Goal: Browse casually: Explore the website without a specific task or goal

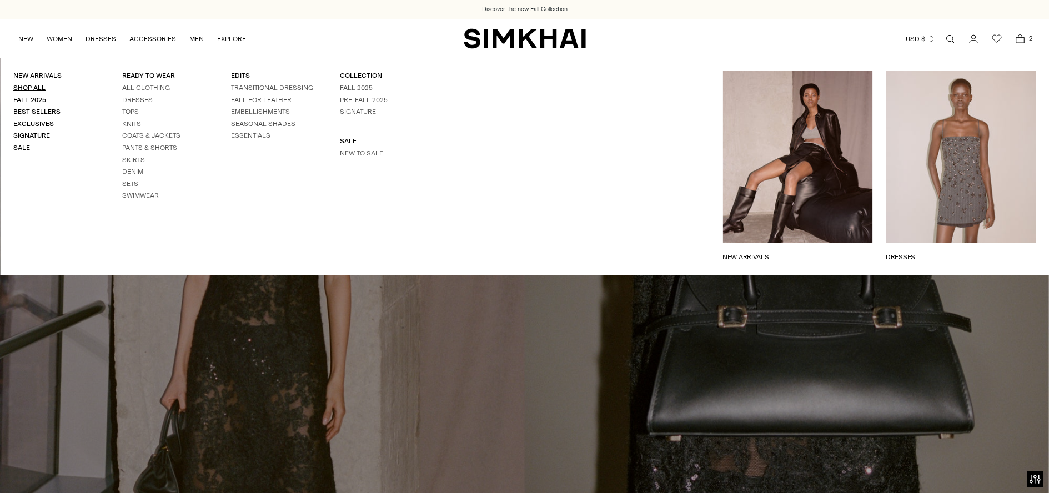
click at [29, 86] on link "Shop All" at bounding box center [29, 88] width 32 height 8
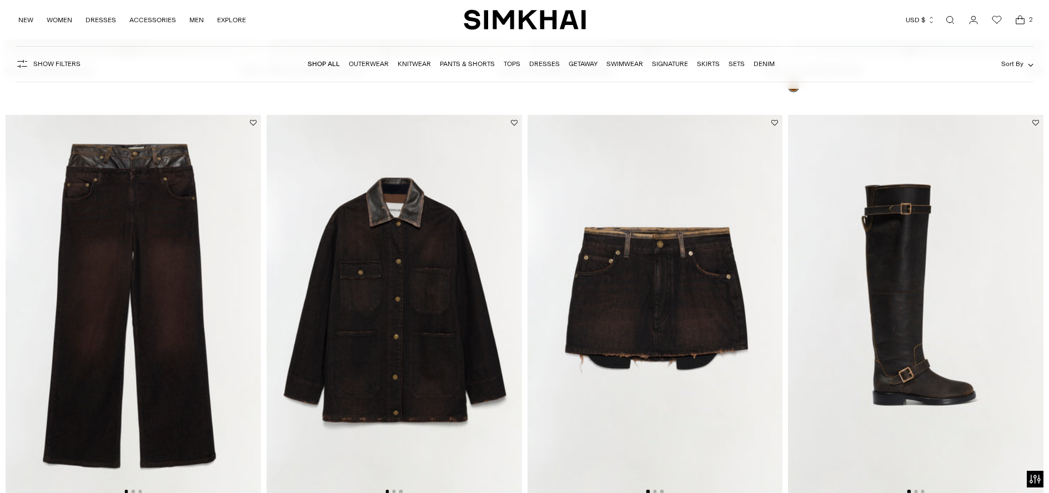
scroll to position [2244, 0]
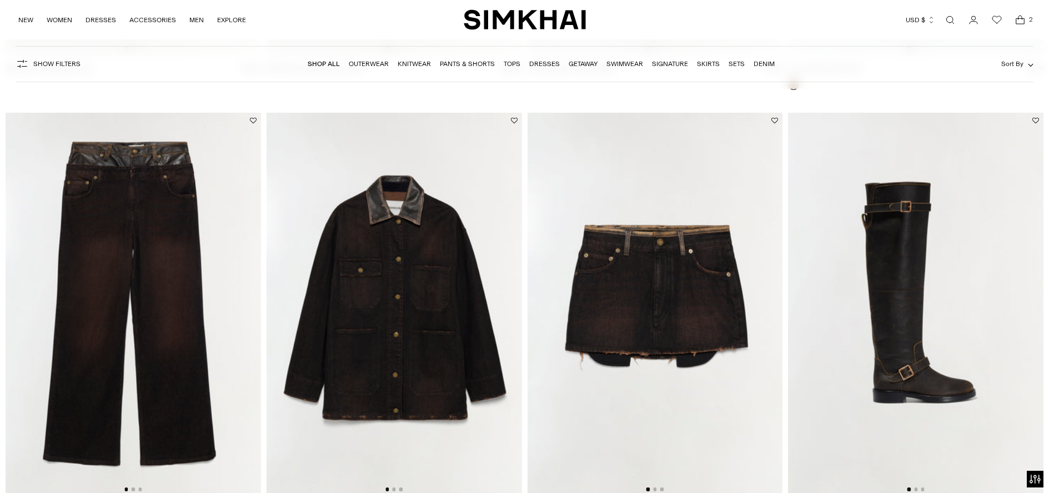
click at [451, 314] on img at bounding box center [395, 304] width 256 height 383
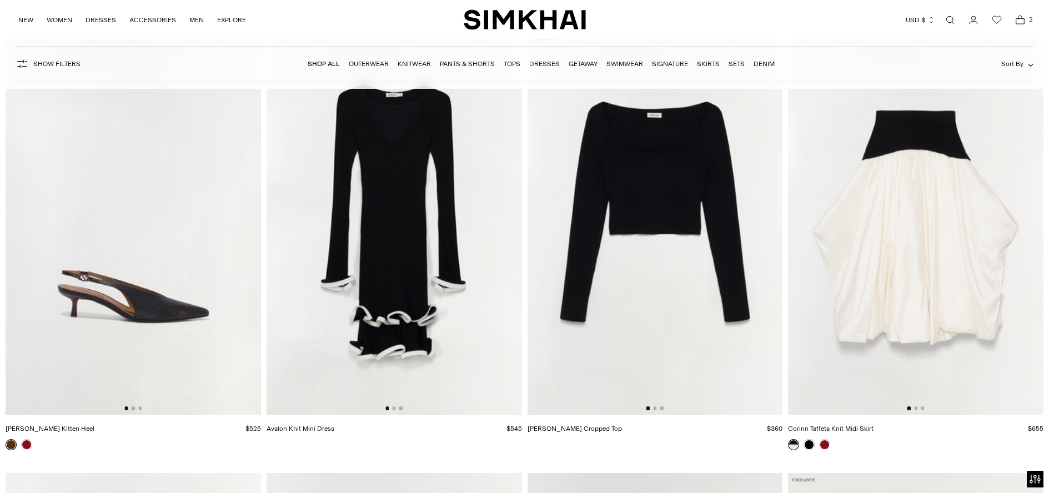
scroll to position [16469, 0]
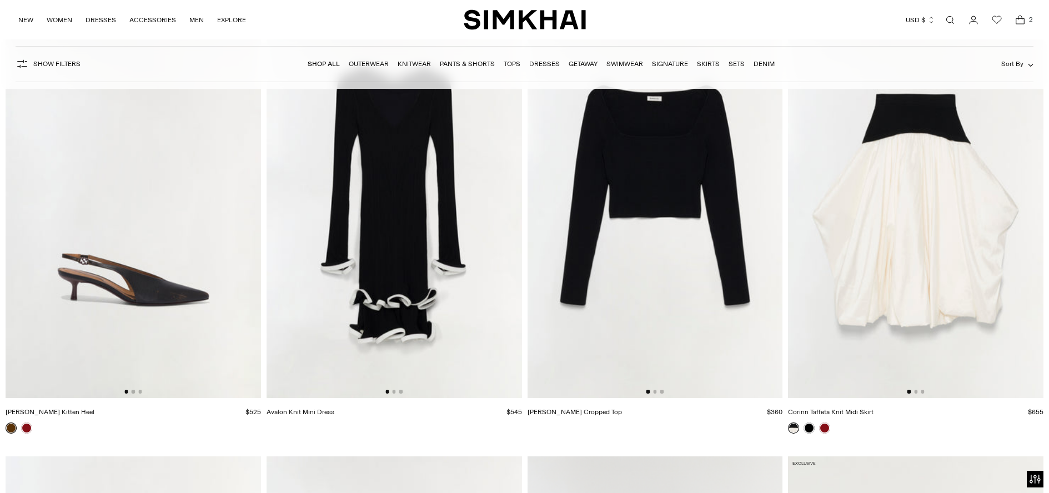
click at [658, 385] on img at bounding box center [656, 206] width 256 height 383
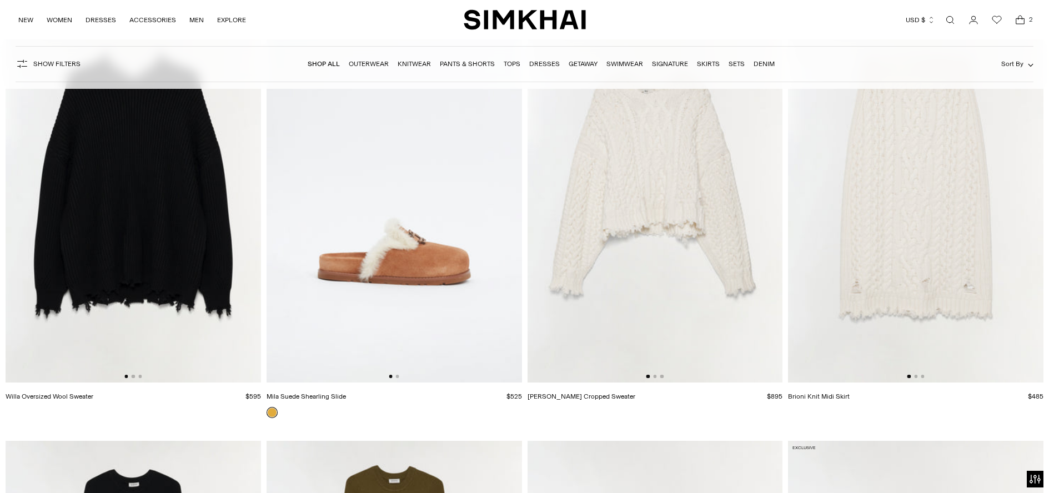
scroll to position [17818, 0]
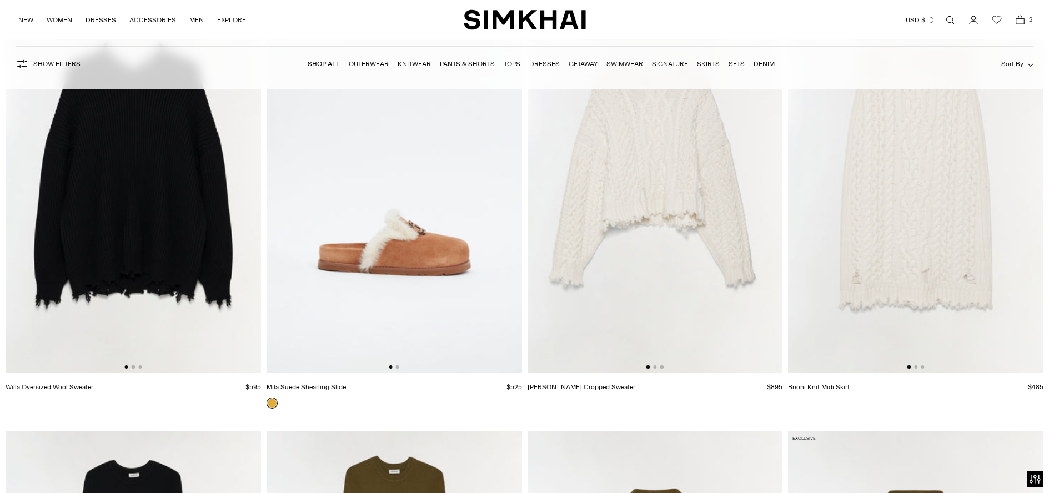
click at [123, 239] on img at bounding box center [134, 182] width 256 height 383
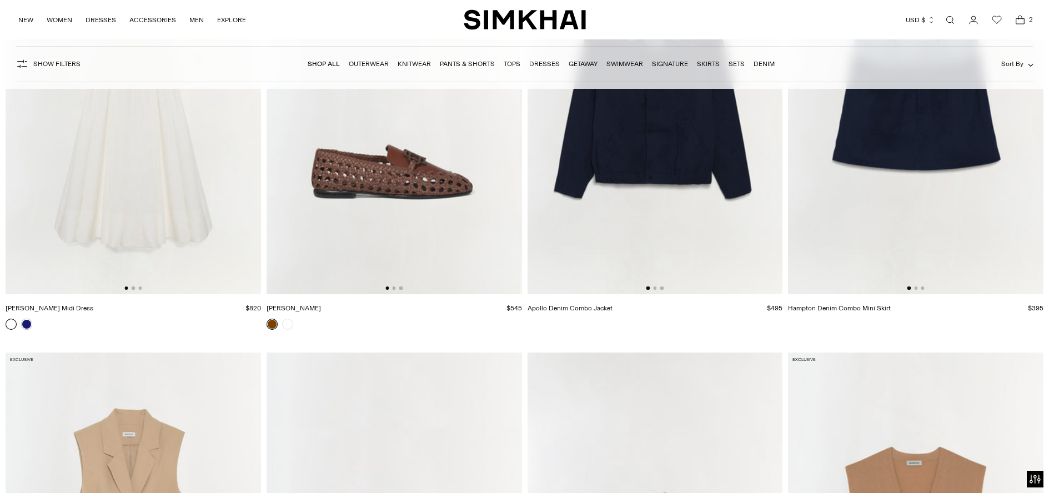
scroll to position [23379, 0]
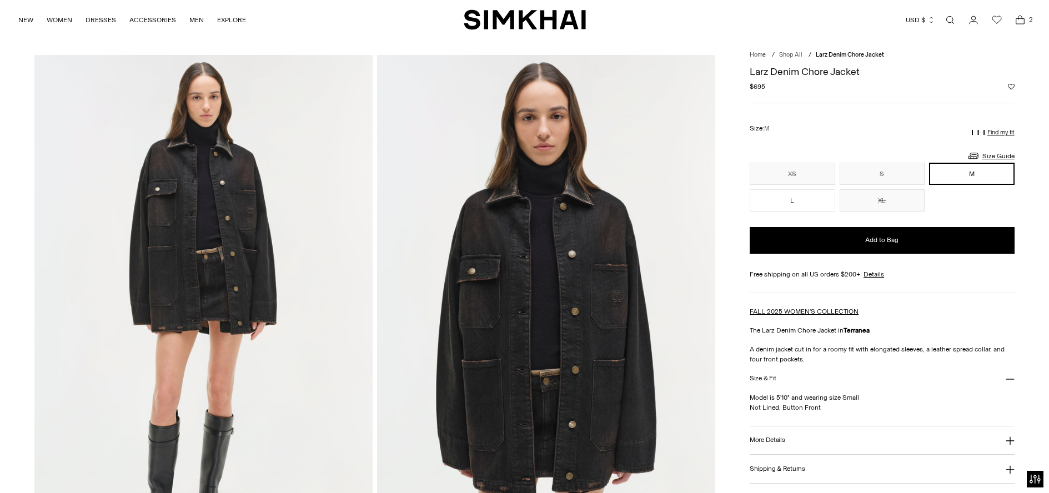
scroll to position [24, 0]
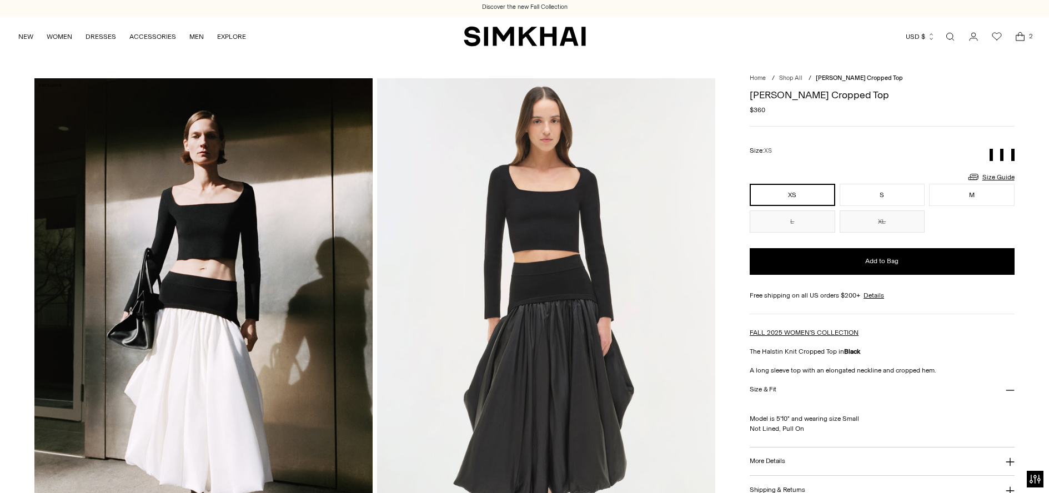
scroll to position [2, 0]
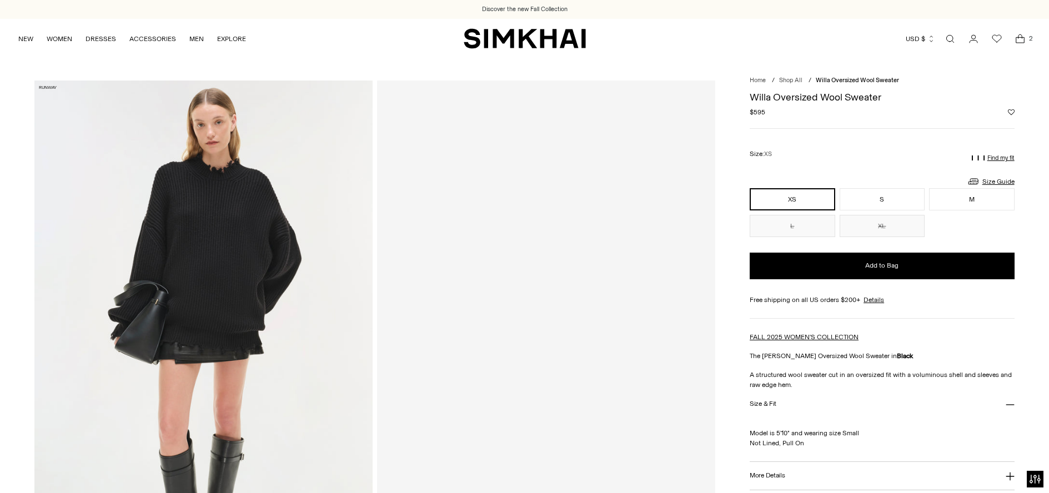
scroll to position [39, 0]
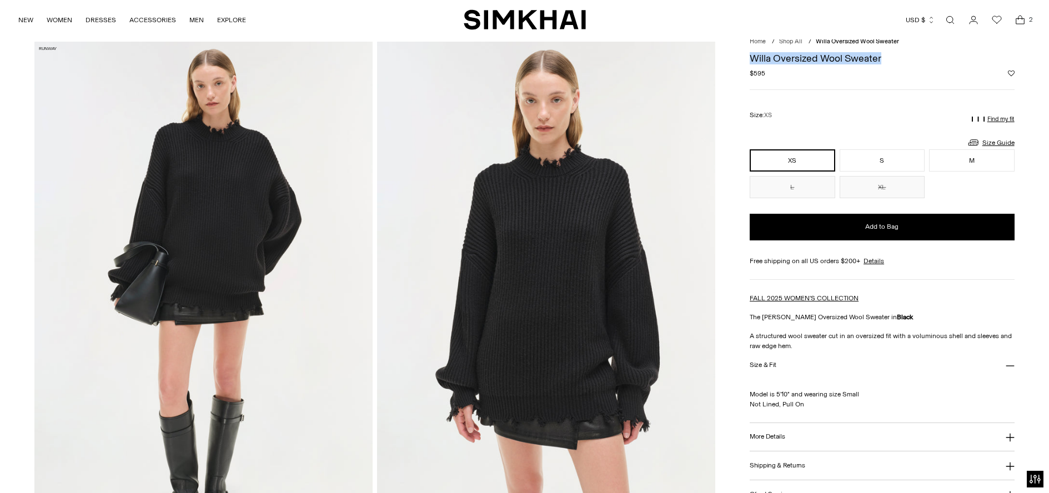
drag, startPoint x: 887, startPoint y: 59, endPoint x: 738, endPoint y: 62, distance: 148.9
copy h1 "Willa Oversized Wool Sweater"
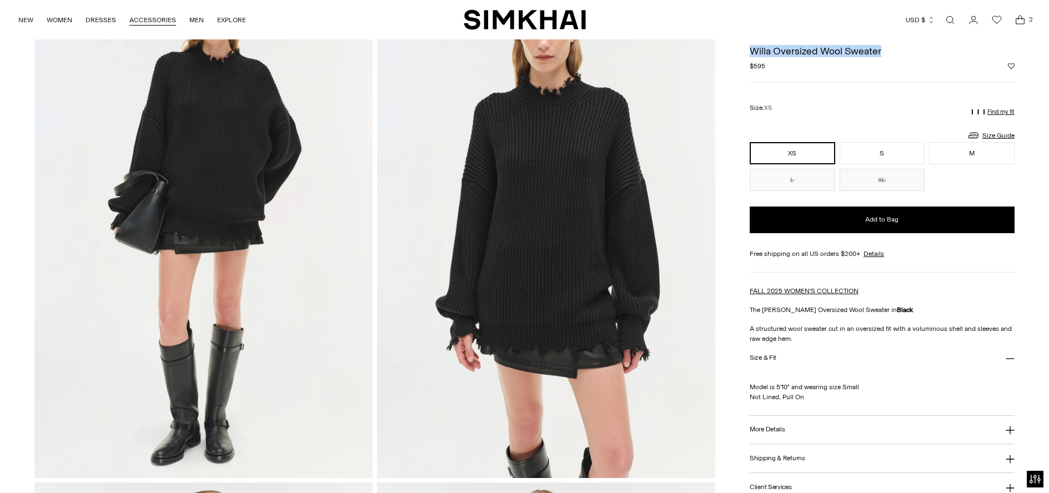
scroll to position [0, 0]
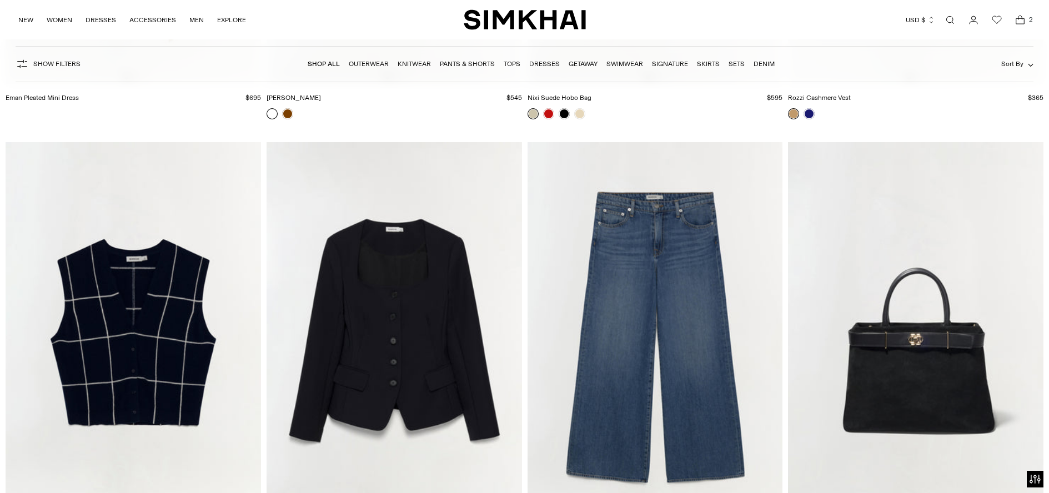
scroll to position [23455, 0]
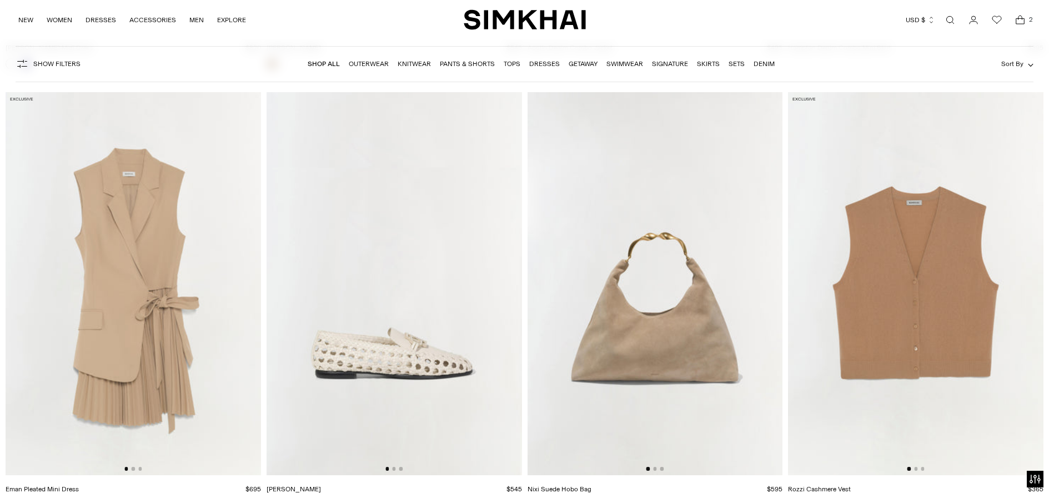
click at [149, 255] on img at bounding box center [134, 283] width 256 height 383
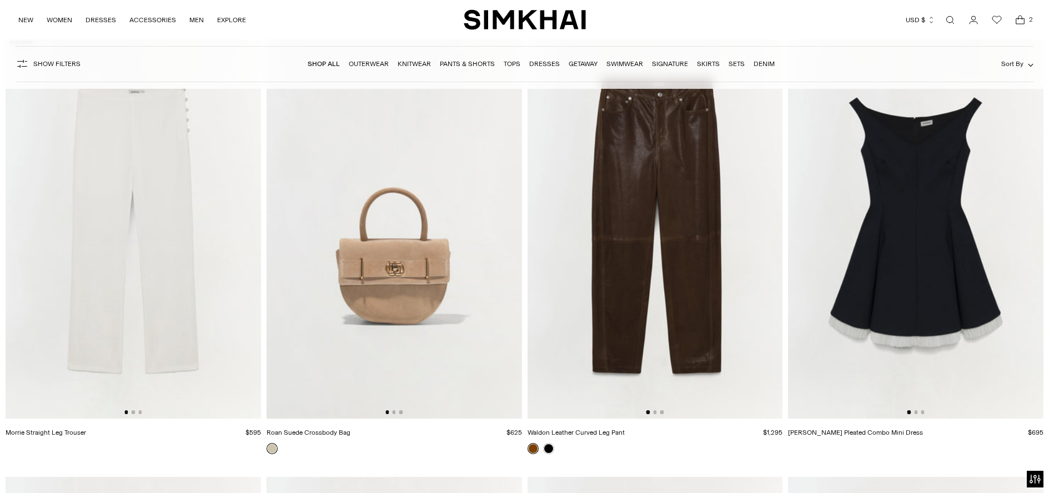
scroll to position [27928, 0]
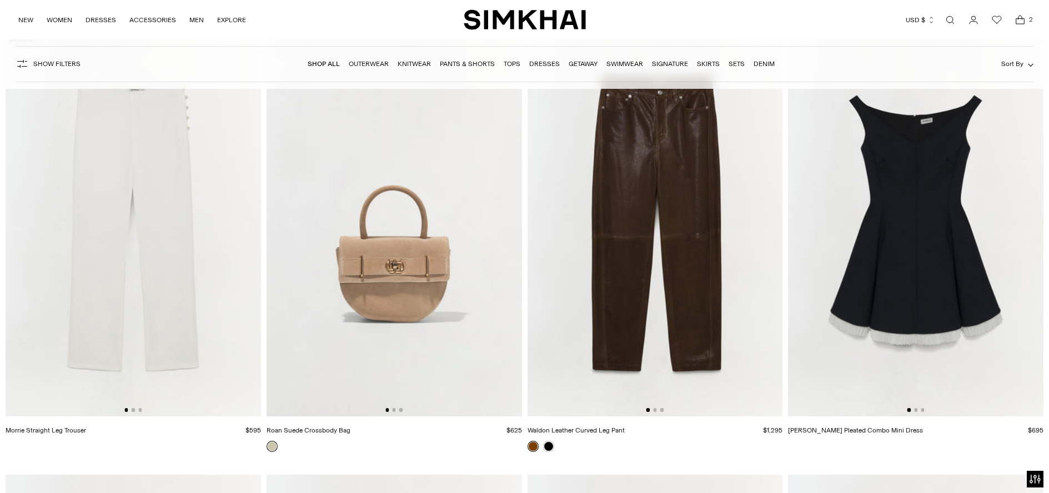
click at [674, 263] on img at bounding box center [656, 224] width 256 height 383
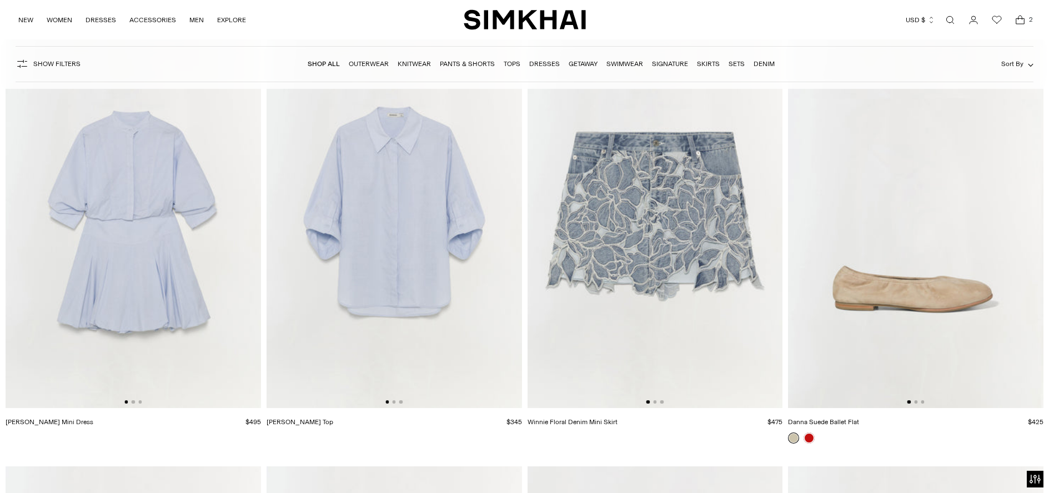
scroll to position [31908, 0]
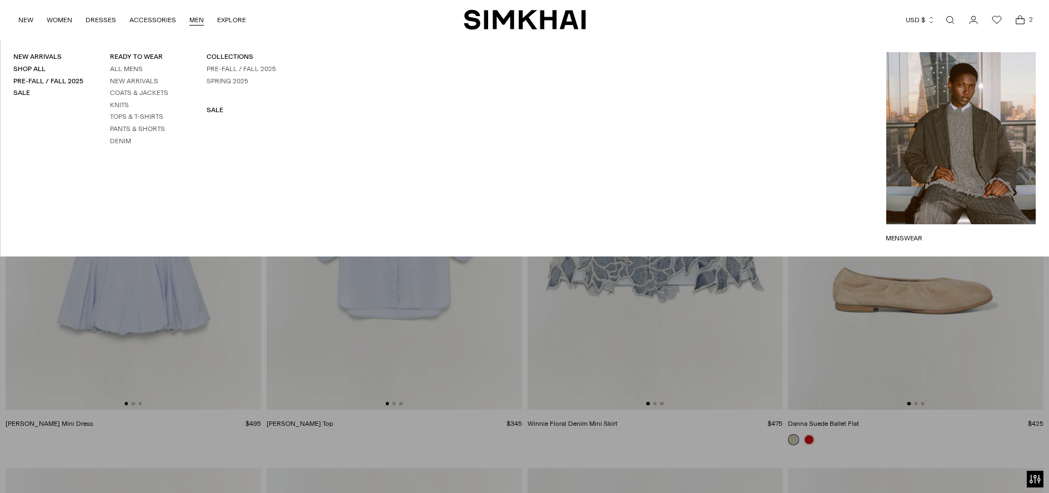
click at [193, 23] on link "MEN" at bounding box center [196, 20] width 14 height 24
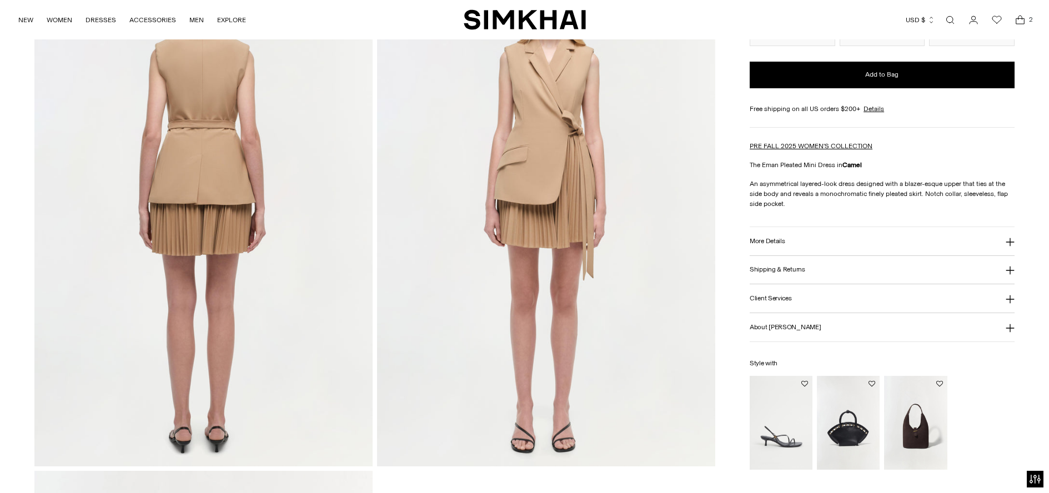
scroll to position [715, 0]
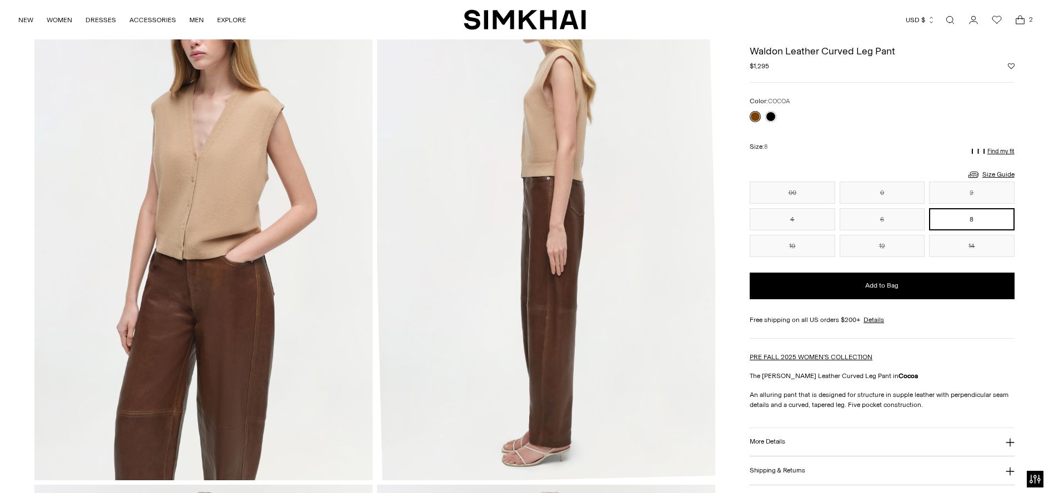
scroll to position [619, 0]
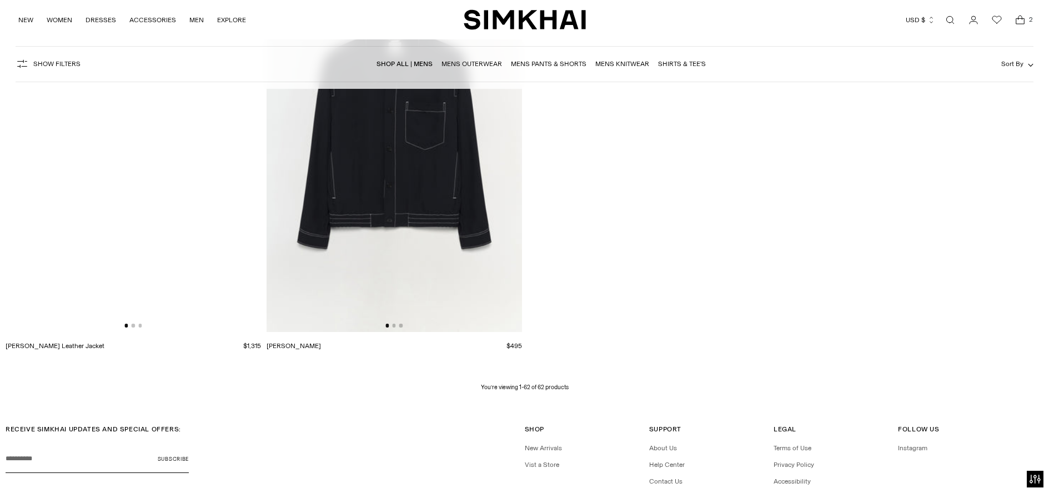
scroll to position [6510, 0]
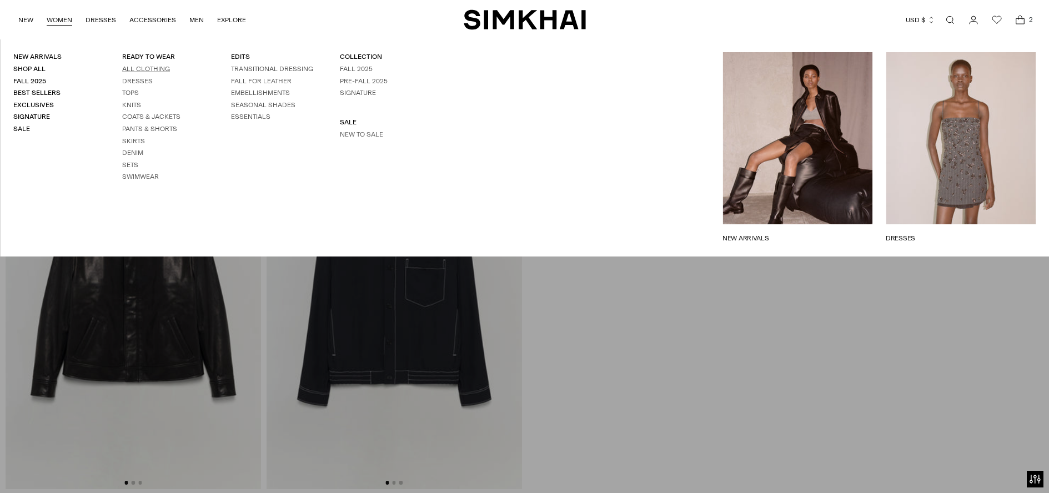
click at [126, 68] on link "All Clothing" at bounding box center [146, 69] width 48 height 8
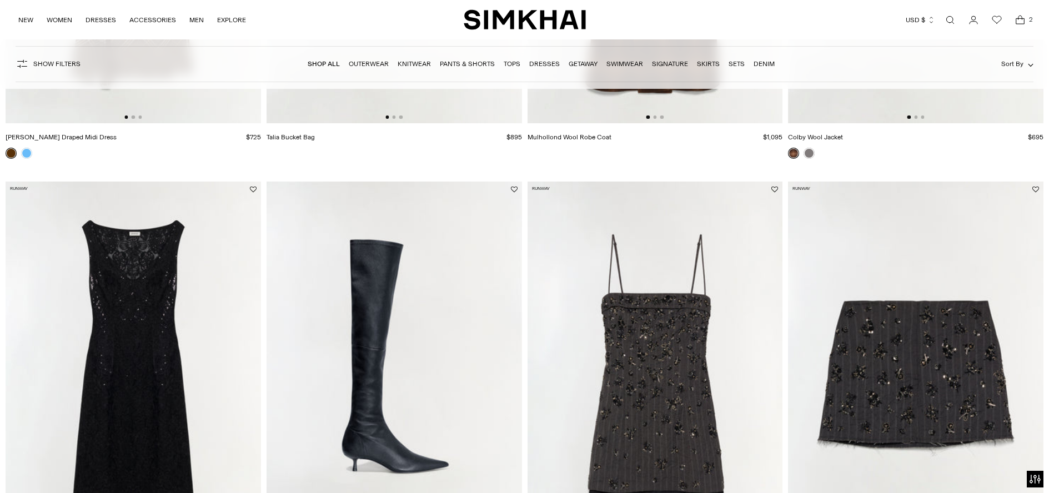
scroll to position [409, 0]
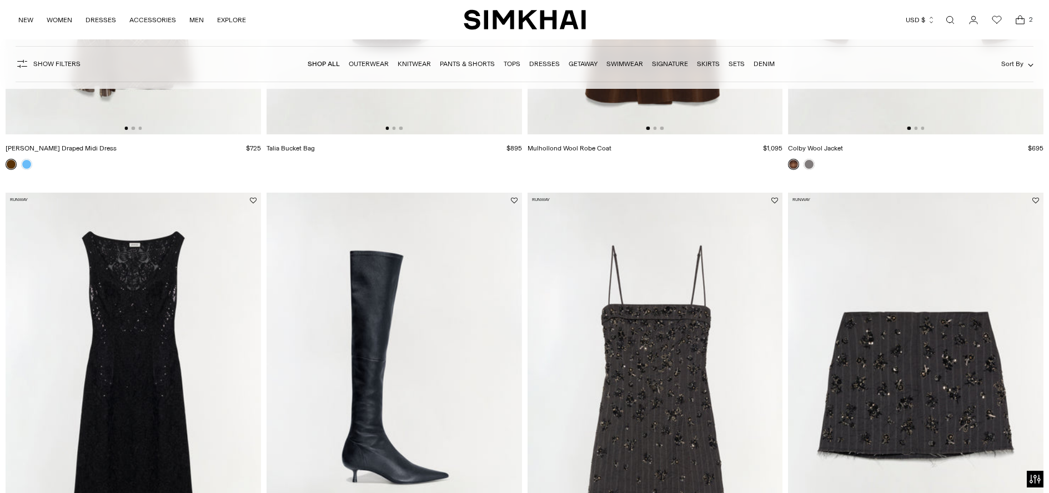
click at [207, 307] on img at bounding box center [134, 384] width 256 height 383
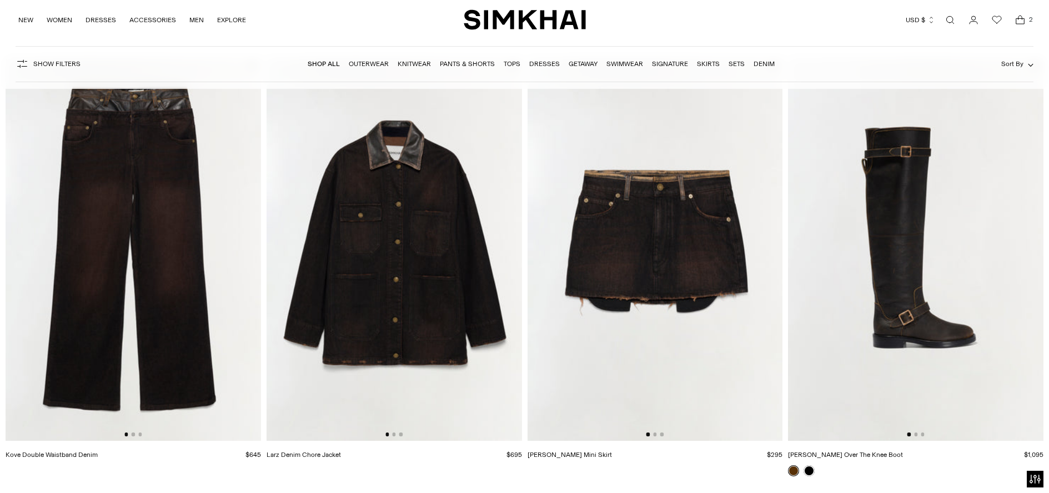
scroll to position [2310, 0]
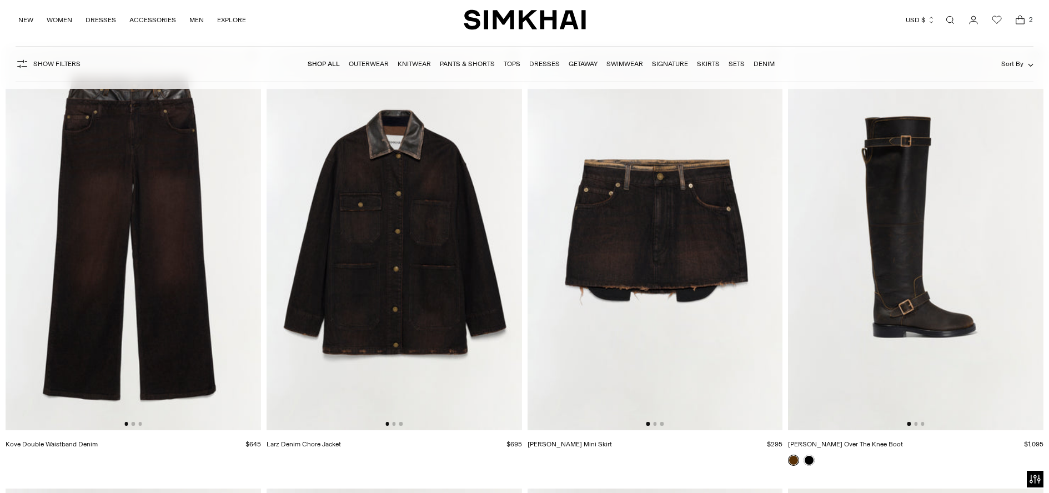
click at [397, 260] on img at bounding box center [395, 238] width 256 height 383
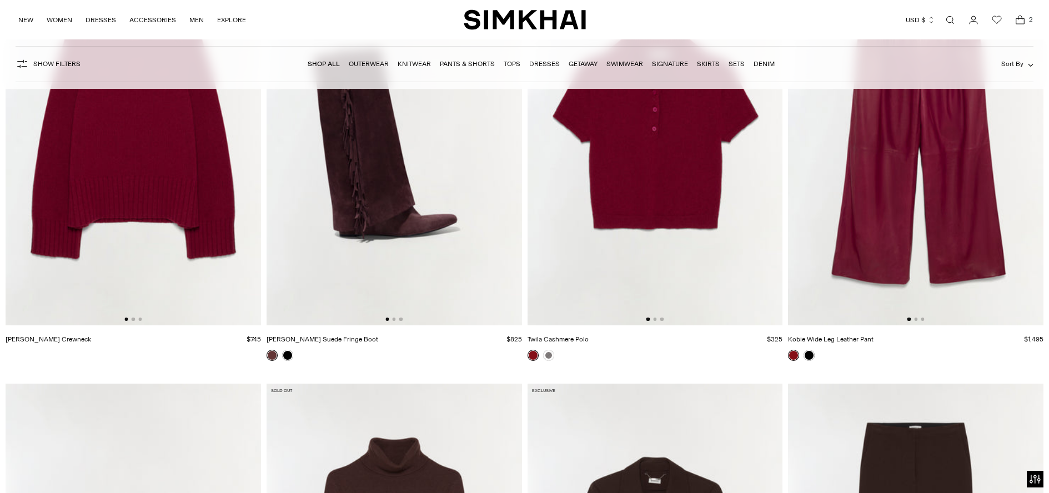
scroll to position [6318, 0]
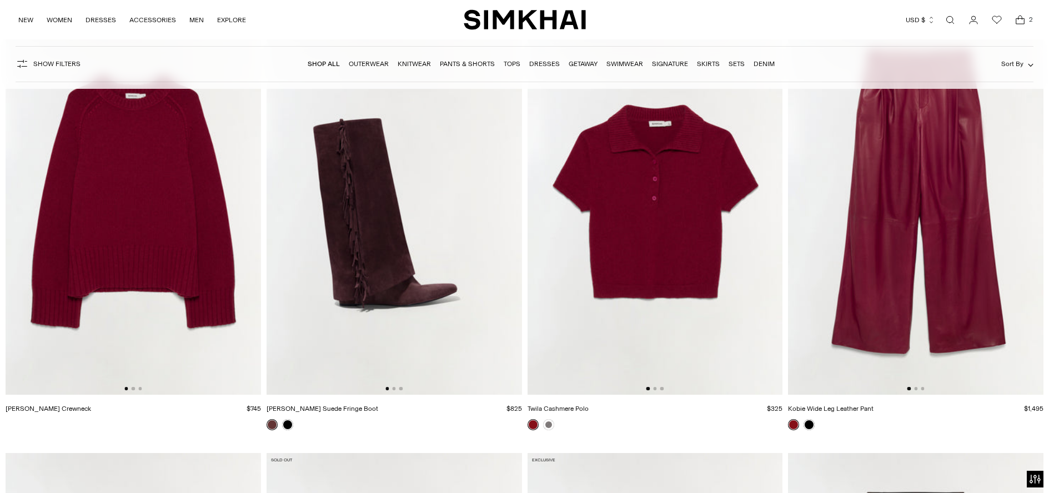
click at [902, 218] on img at bounding box center [916, 203] width 256 height 383
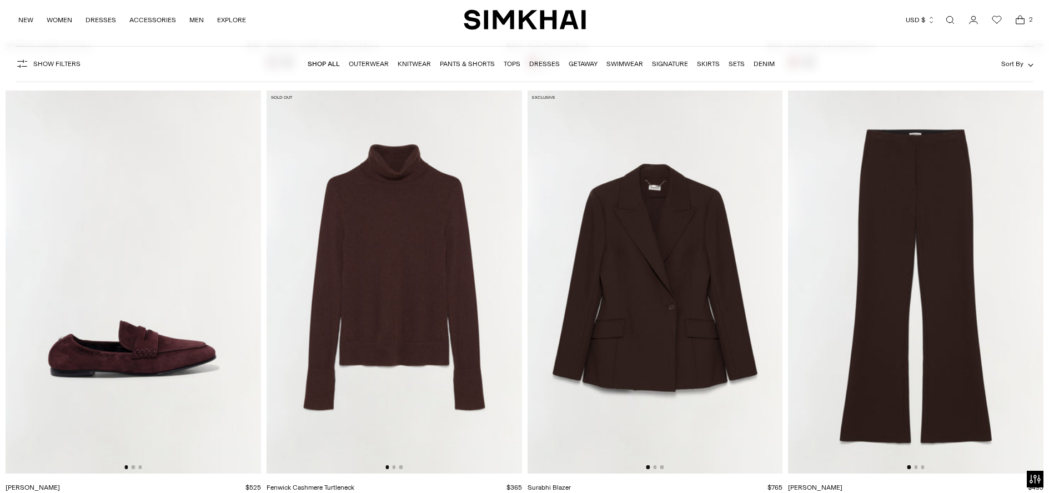
scroll to position [6678, 0]
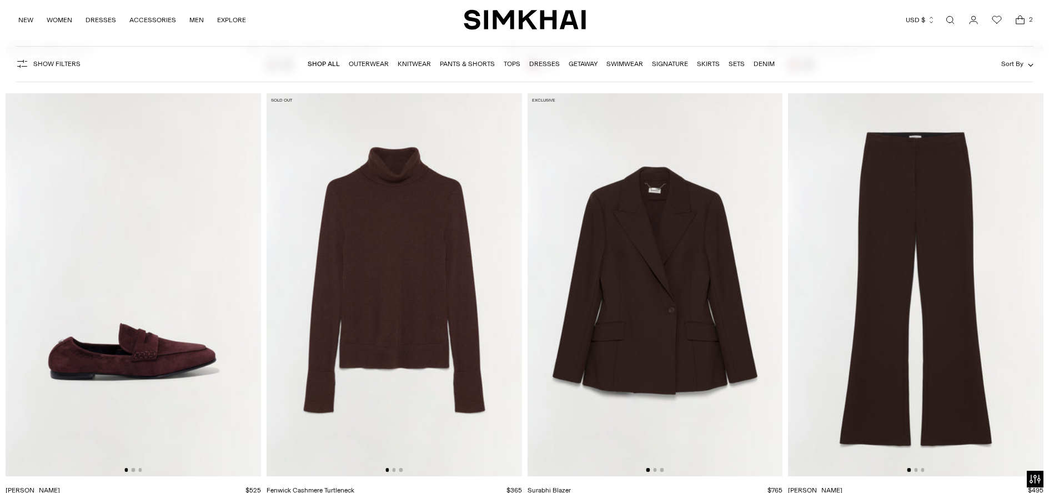
click at [140, 319] on img at bounding box center [134, 284] width 256 height 383
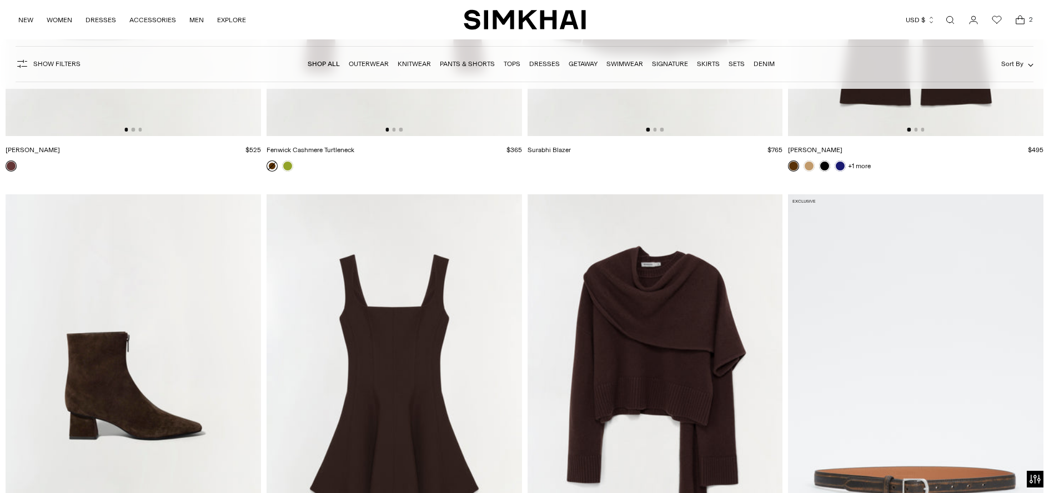
scroll to position [7384, 0]
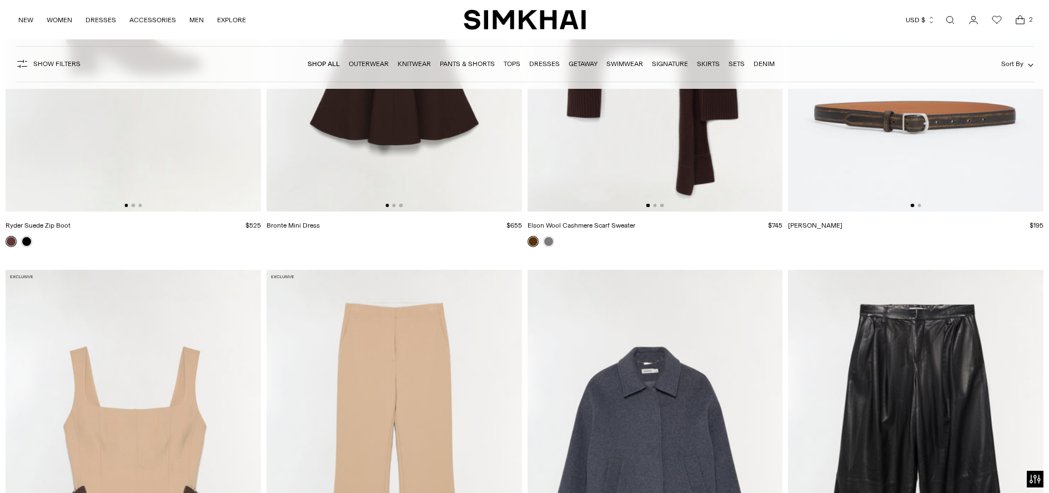
click at [408, 66] on link "Knitwear" at bounding box center [414, 64] width 33 height 8
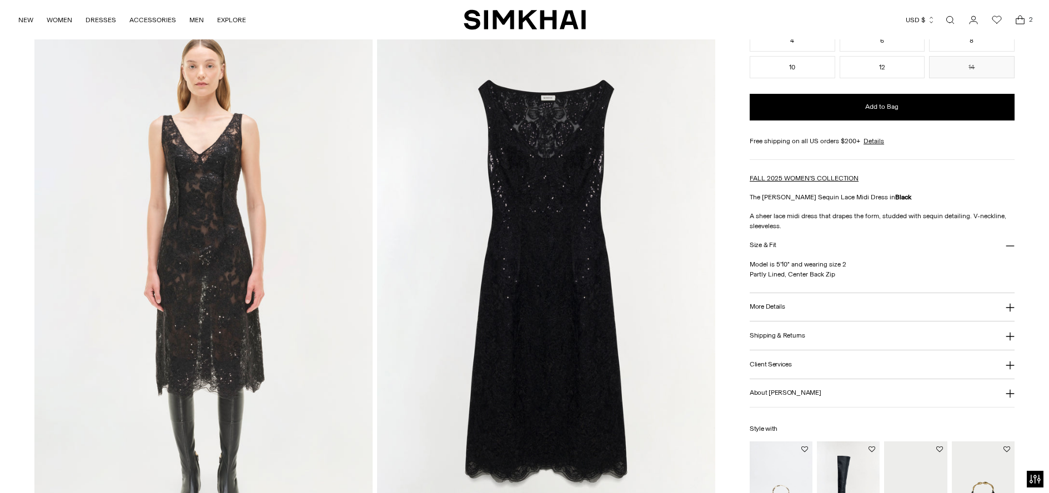
scroll to position [1062, 0]
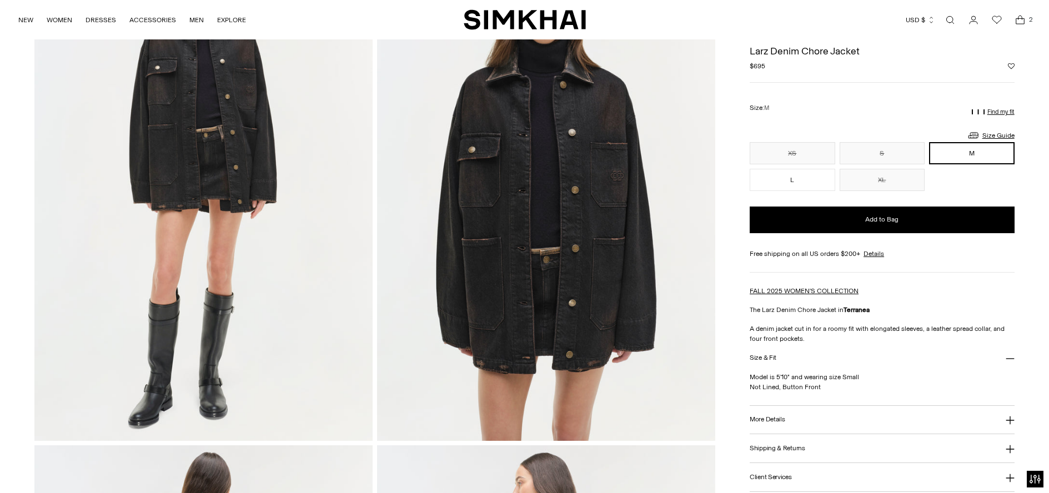
scroll to position [14, 0]
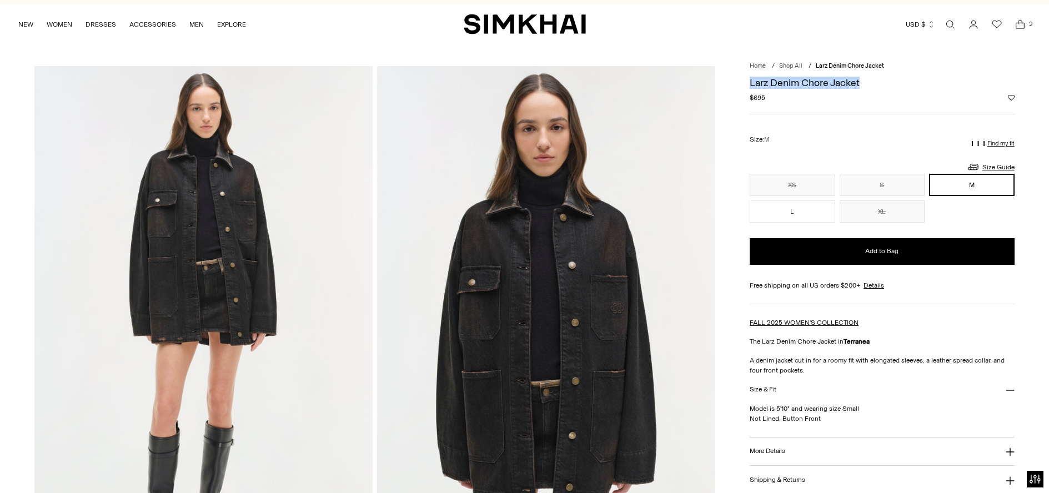
drag, startPoint x: 861, startPoint y: 79, endPoint x: 742, endPoint y: 85, distance: 118.5
copy h1 "Larz Denim Chore Jacket"
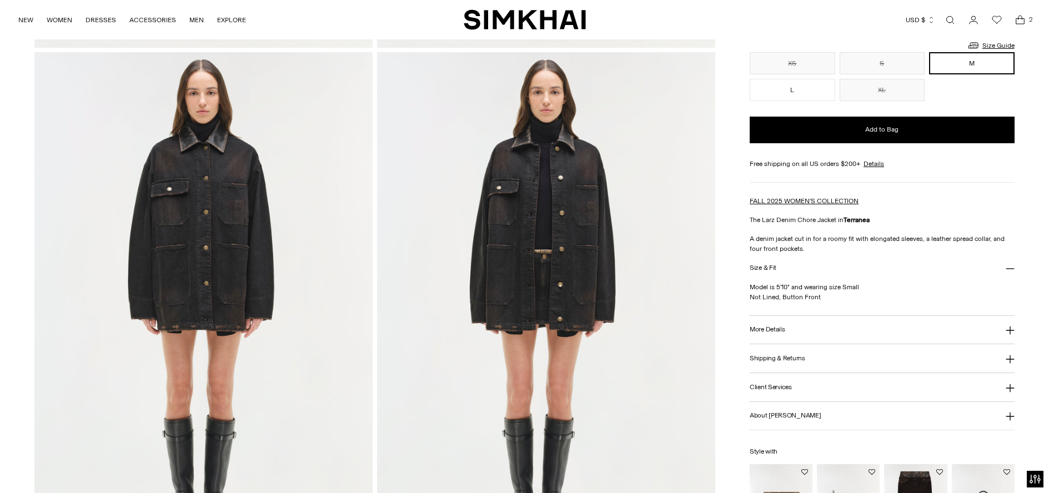
scroll to position [1051, 0]
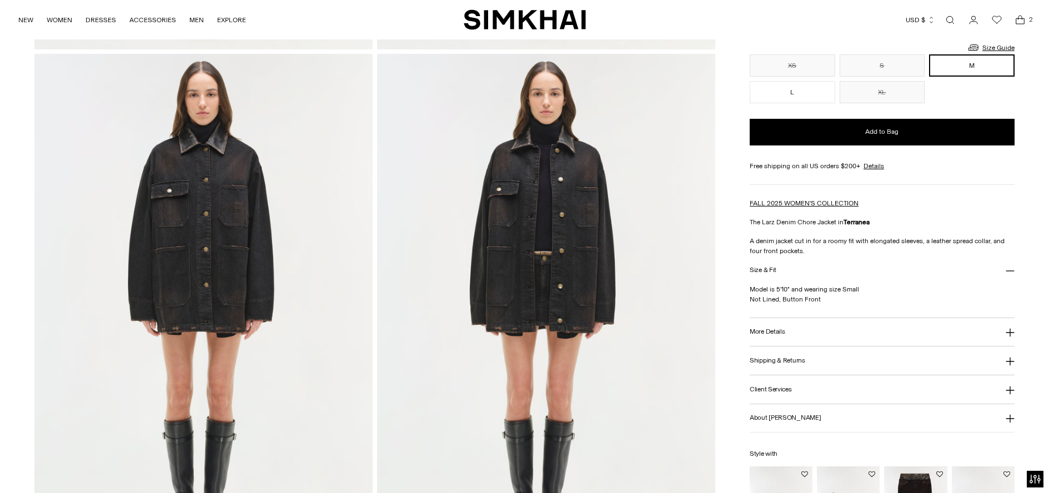
click at [516, 229] on img at bounding box center [546, 307] width 338 height 507
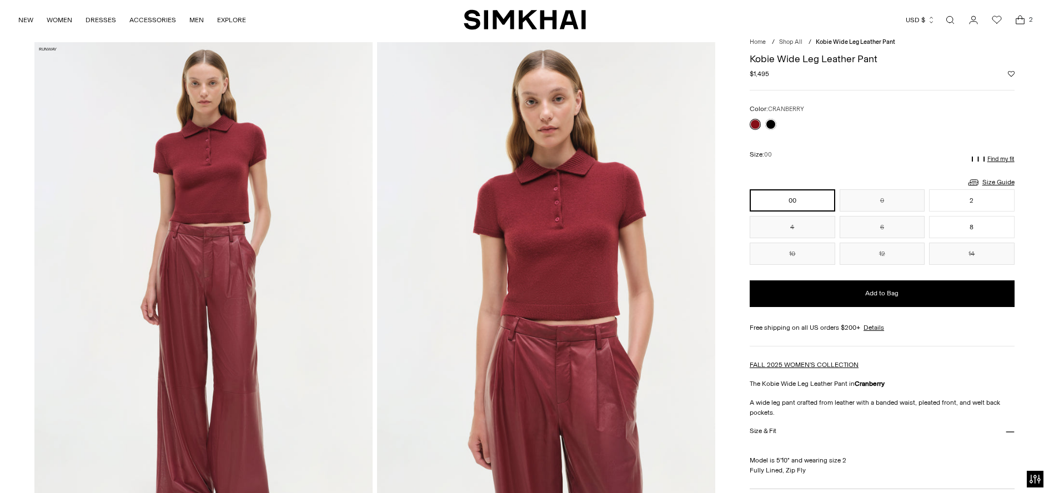
scroll to position [37, 0]
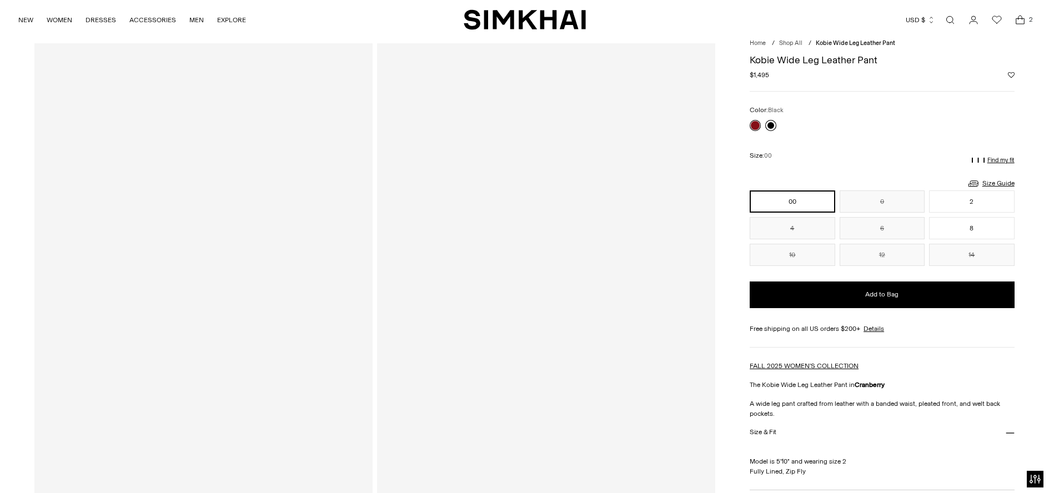
click at [768, 126] on link at bounding box center [771, 125] width 11 height 11
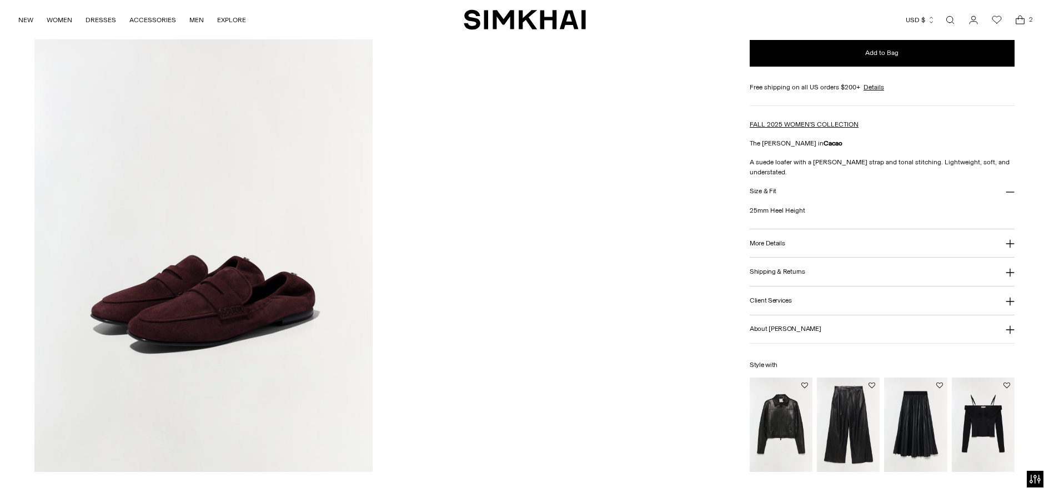
scroll to position [667, 0]
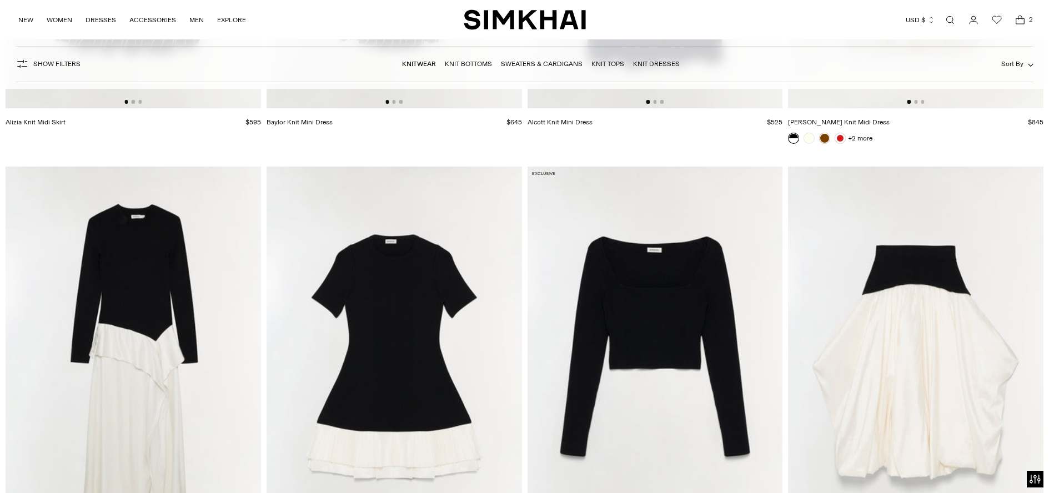
scroll to position [3665, 0]
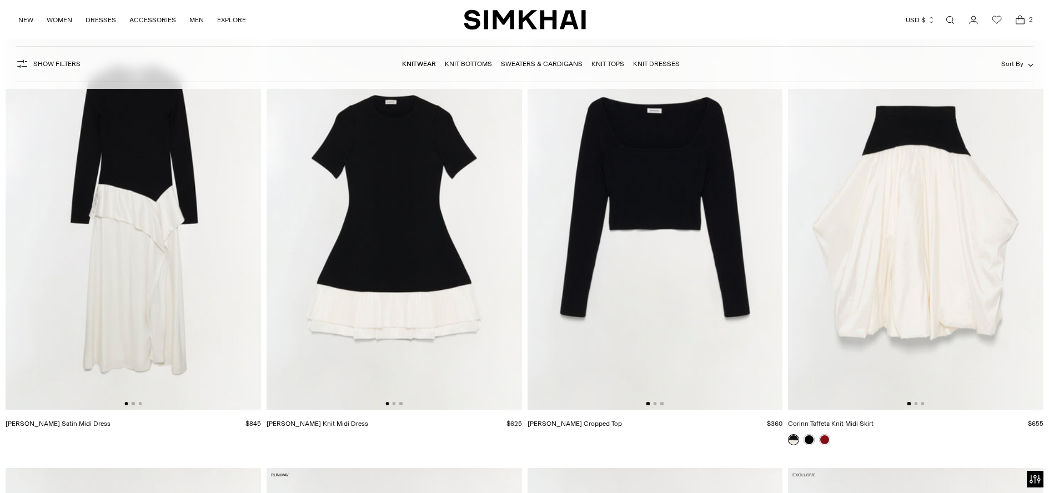
click at [713, 282] on img at bounding box center [656, 218] width 256 height 383
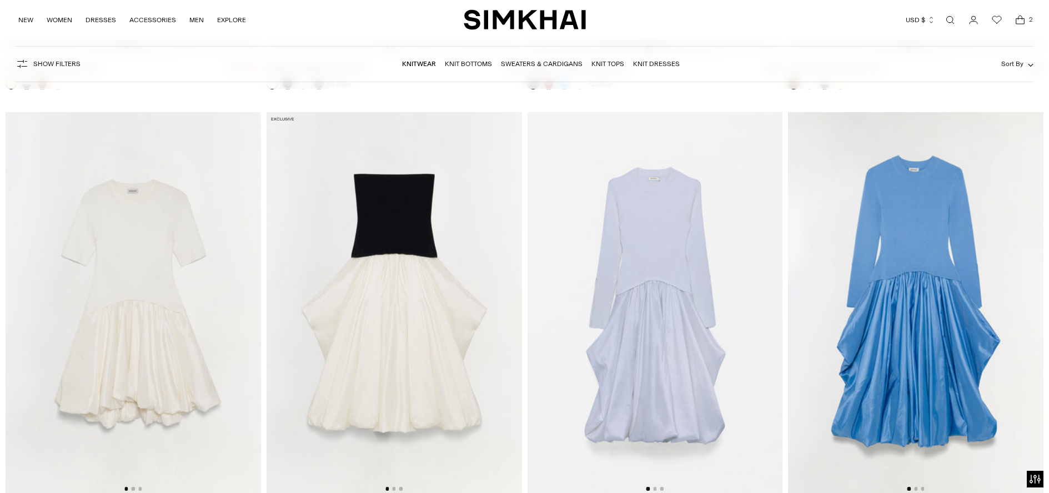
scroll to position [6666, 0]
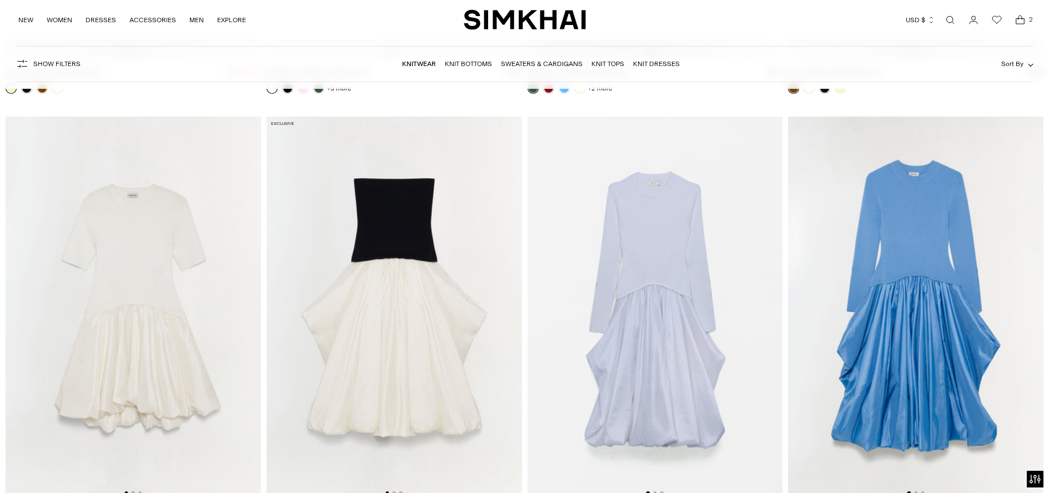
click at [390, 266] on img at bounding box center [395, 308] width 256 height 383
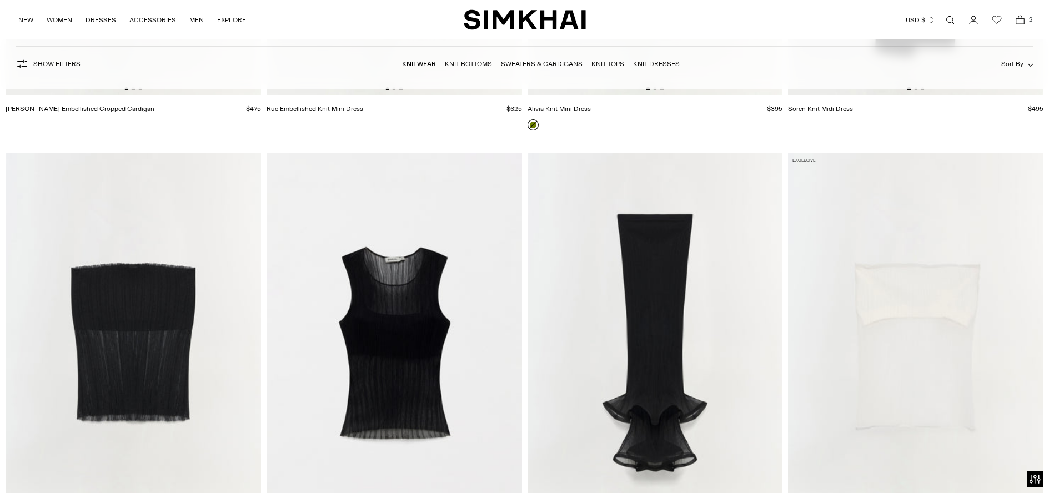
scroll to position [9241, 0]
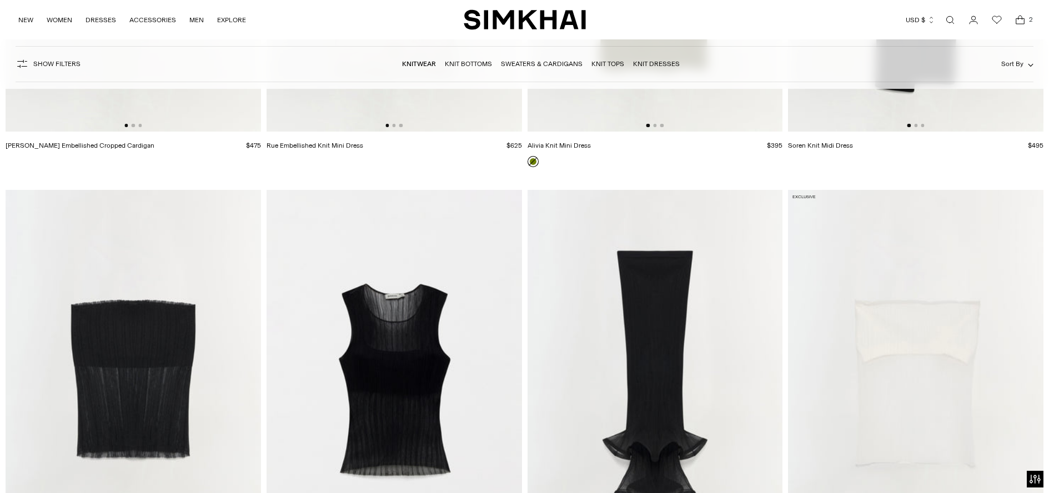
click at [963, 349] on img at bounding box center [916, 381] width 256 height 383
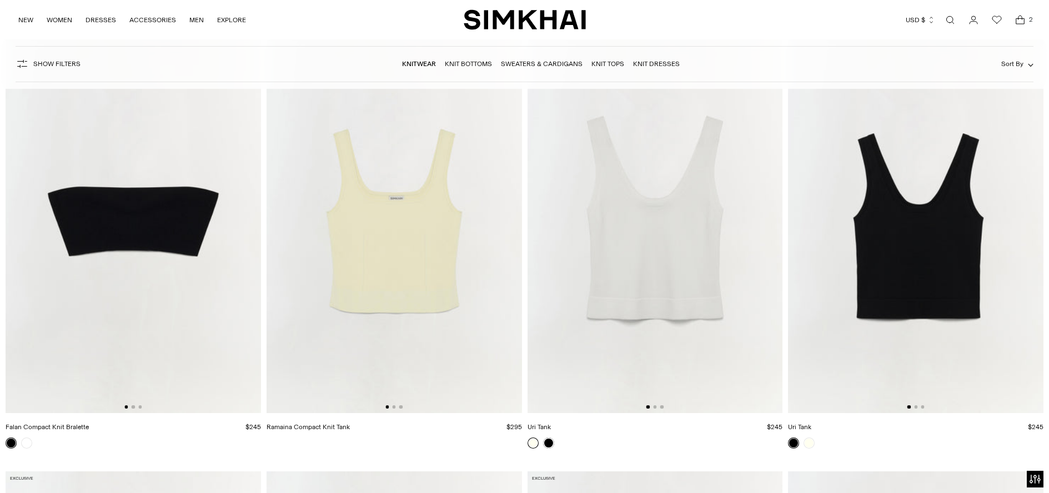
scroll to position [10726, 0]
click at [910, 278] on img at bounding box center [916, 221] width 256 height 383
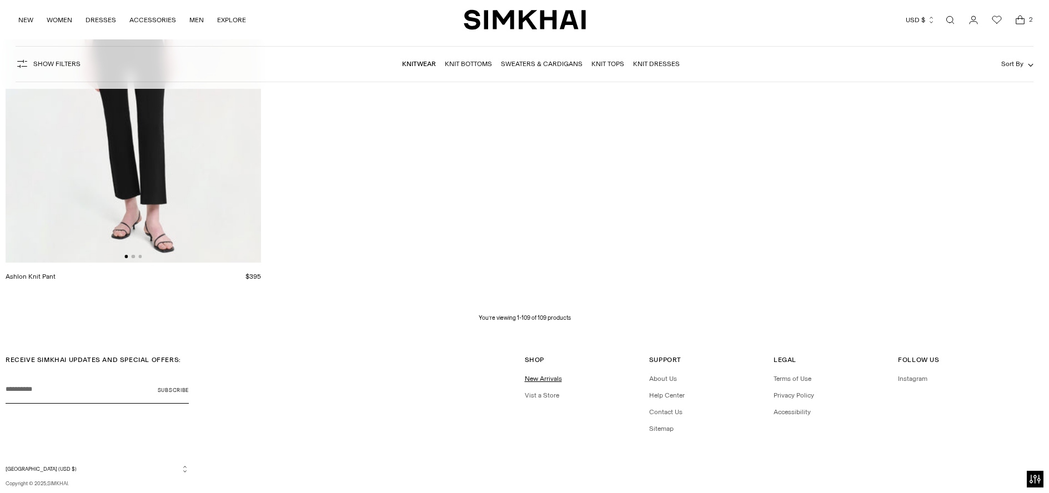
scroll to position [12231, 0]
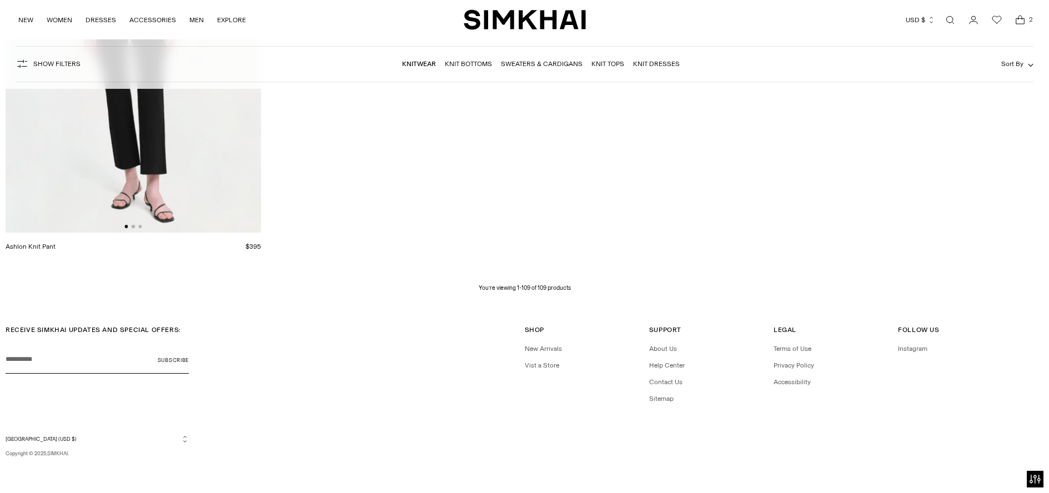
click at [472, 62] on link "Knit Bottoms" at bounding box center [468, 64] width 47 height 8
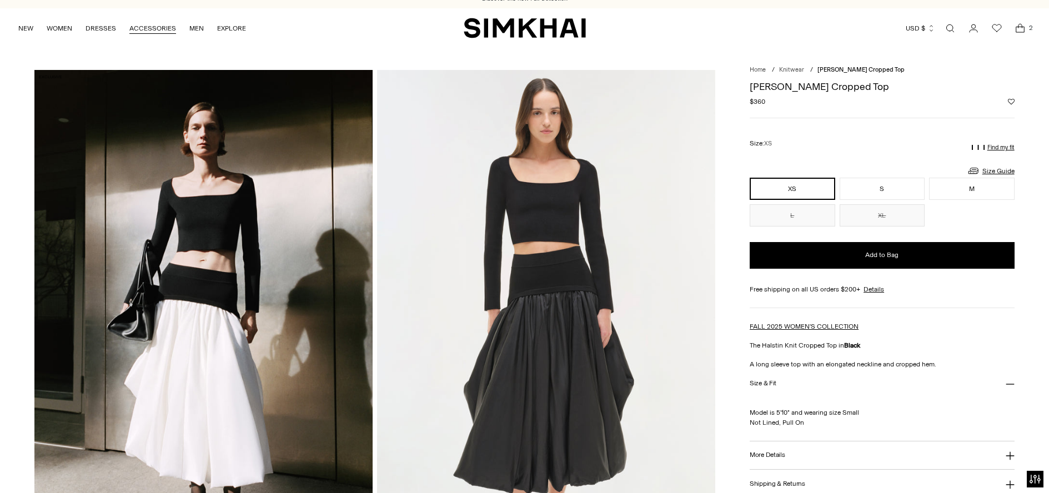
scroll to position [8, 0]
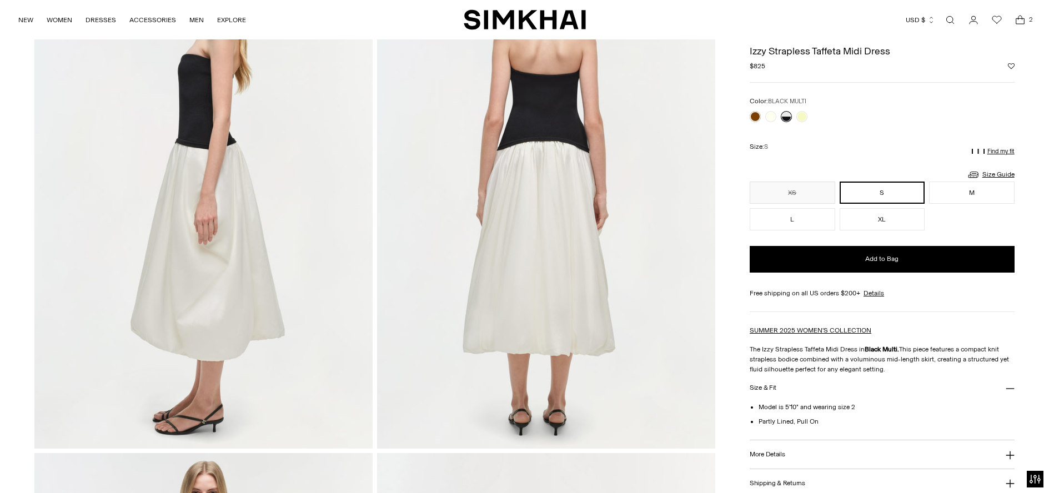
scroll to position [650, 0]
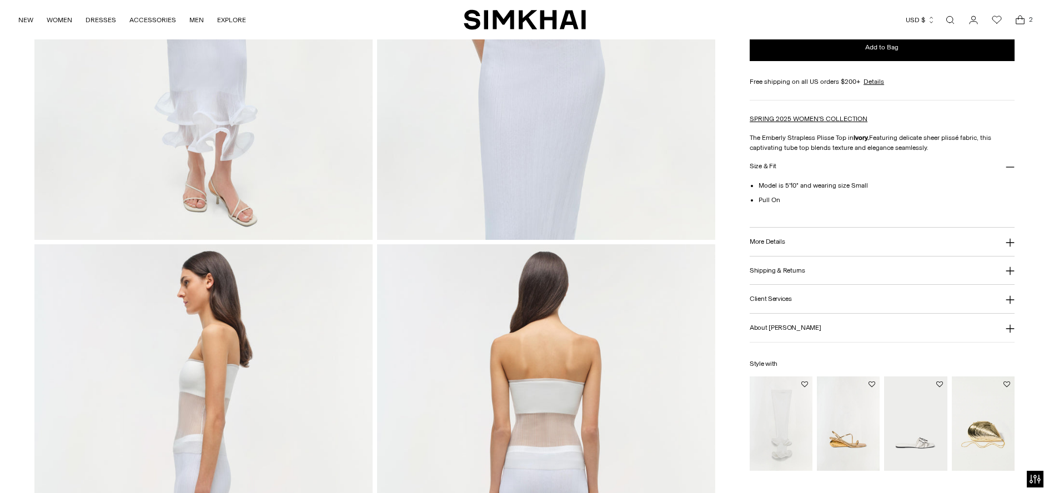
scroll to position [628, 0]
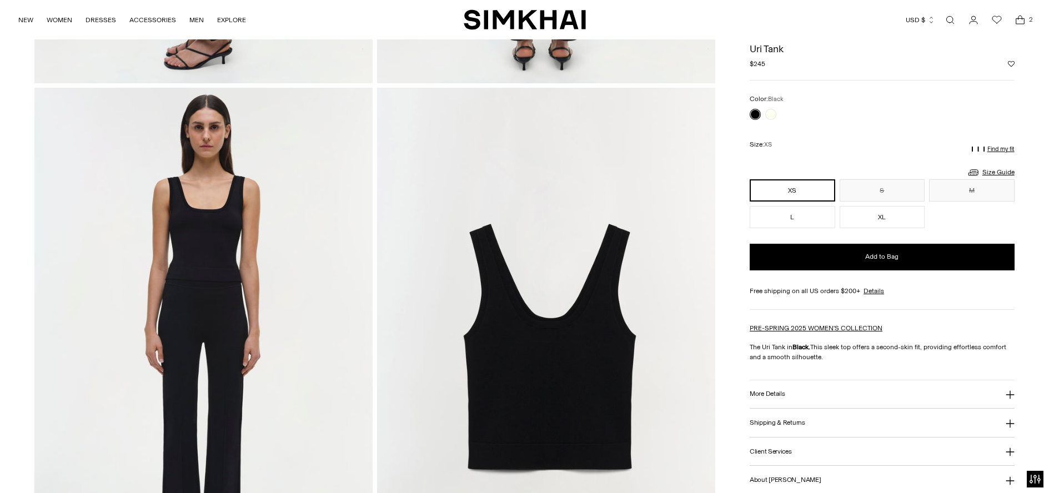
scroll to position [1017, 0]
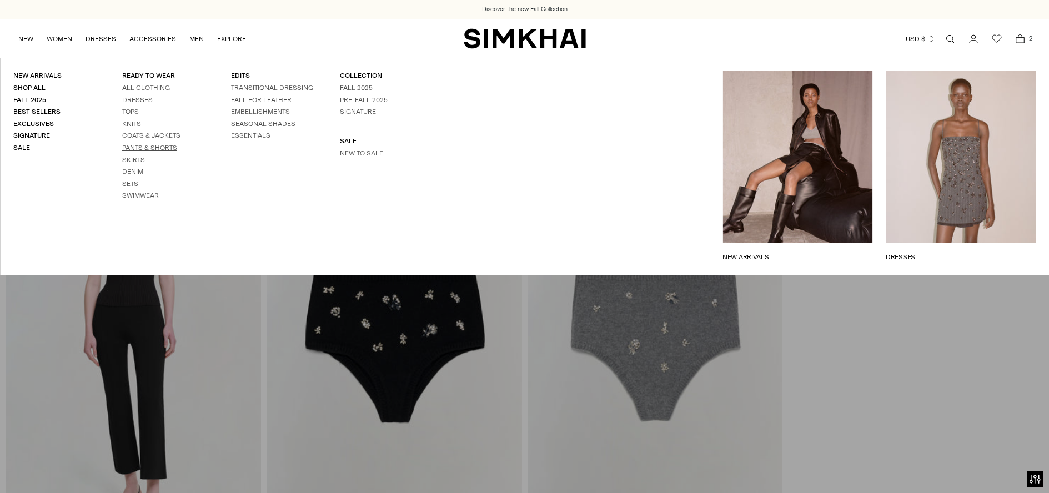
click at [136, 145] on link "Pants & Shorts" at bounding box center [149, 148] width 55 height 8
click at [132, 181] on link "Sets" at bounding box center [130, 184] width 16 height 8
click at [148, 89] on link "All Clothing" at bounding box center [146, 88] width 48 height 8
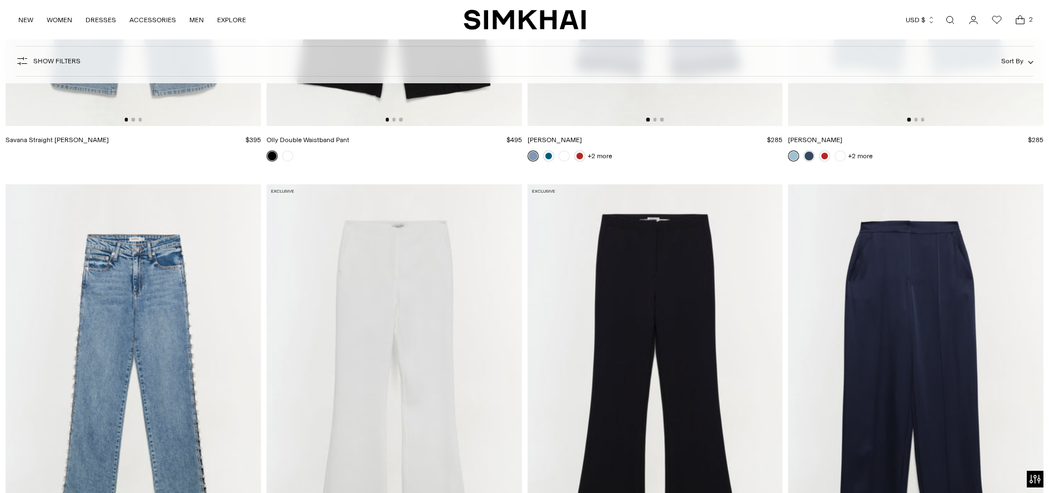
scroll to position [3336, 0]
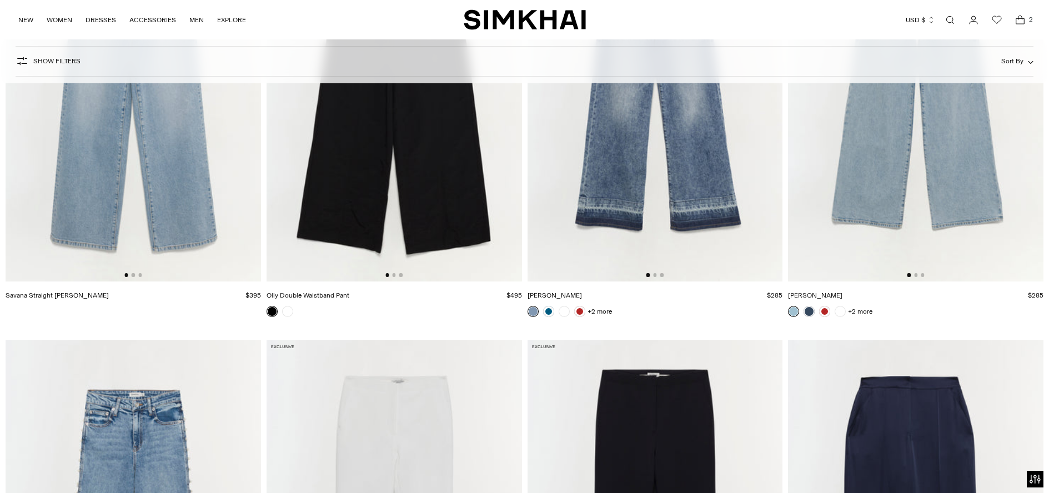
click at [376, 201] on img at bounding box center [395, 89] width 256 height 383
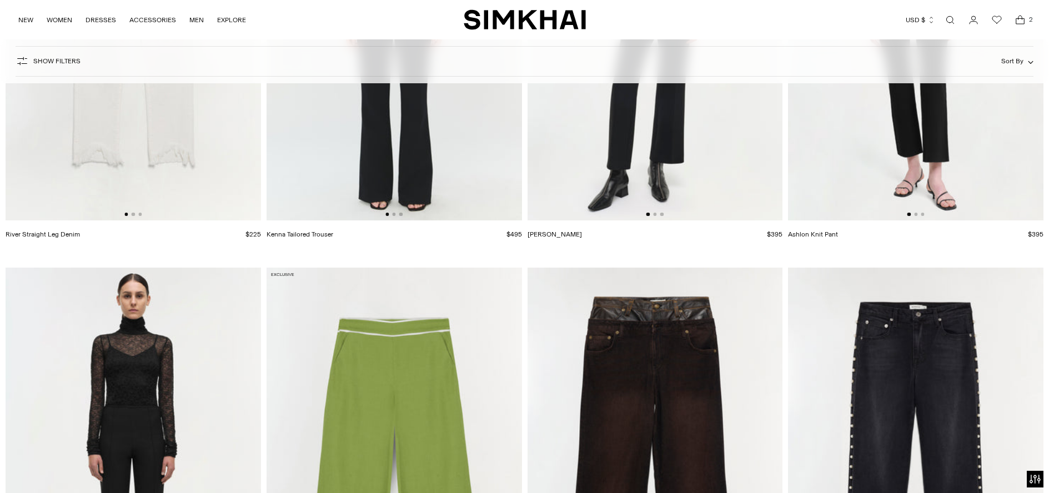
scroll to position [5260, 0]
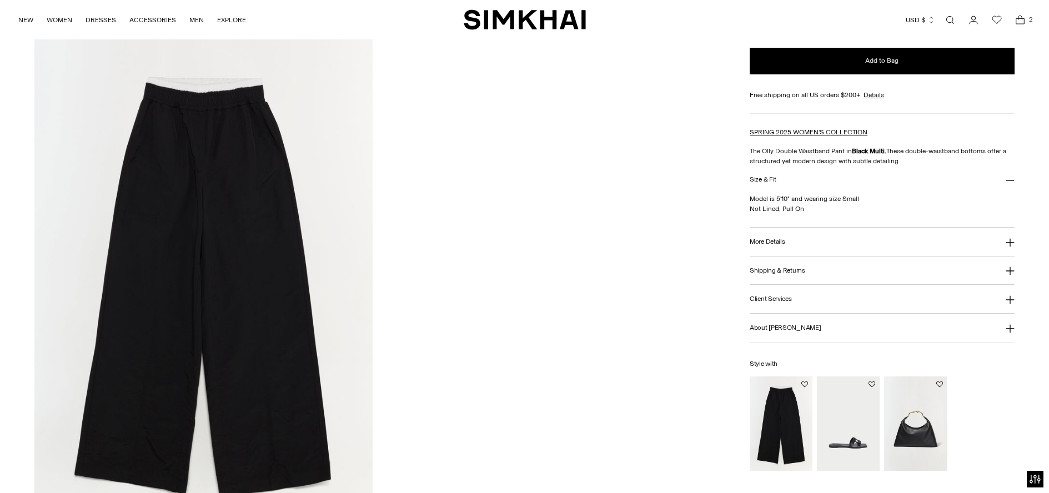
scroll to position [1589, 0]
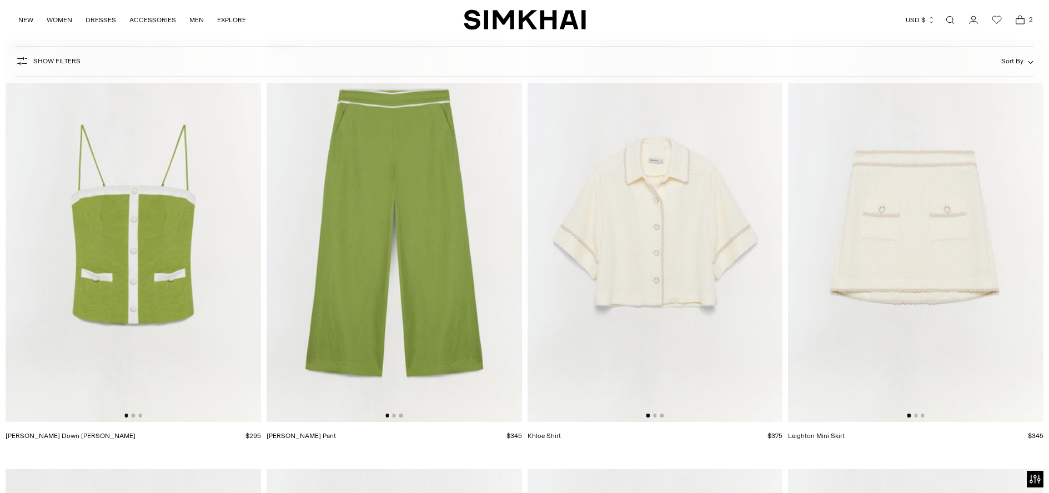
scroll to position [6687, 0]
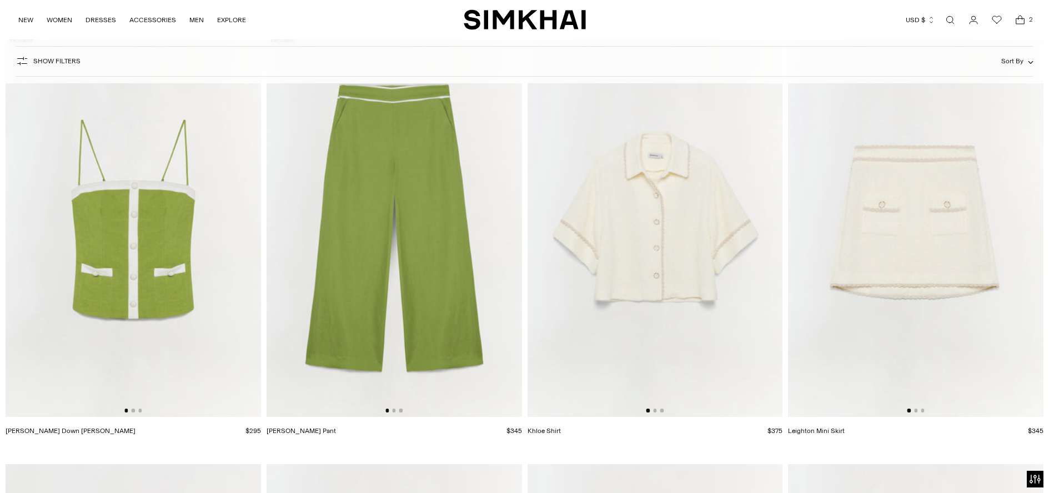
click at [716, 384] on img at bounding box center [656, 225] width 256 height 383
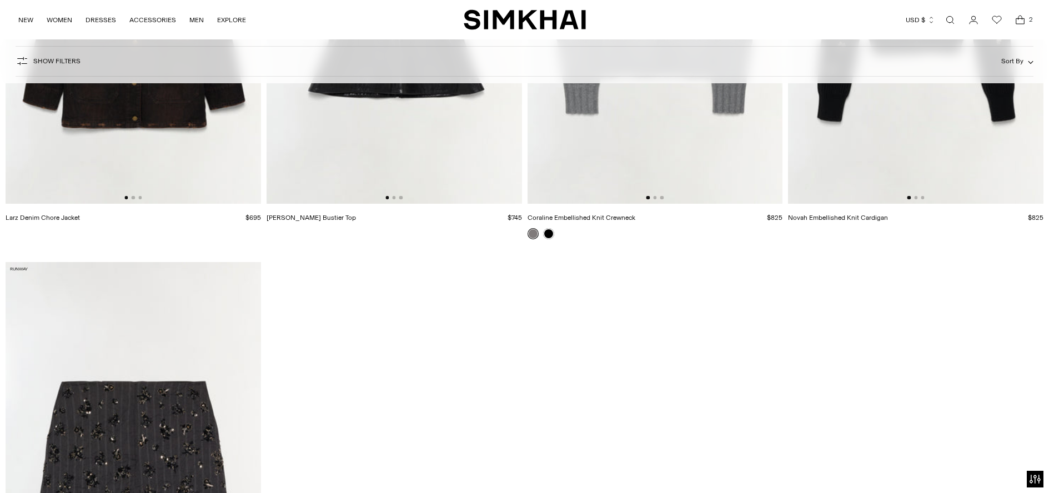
scroll to position [9290, 0]
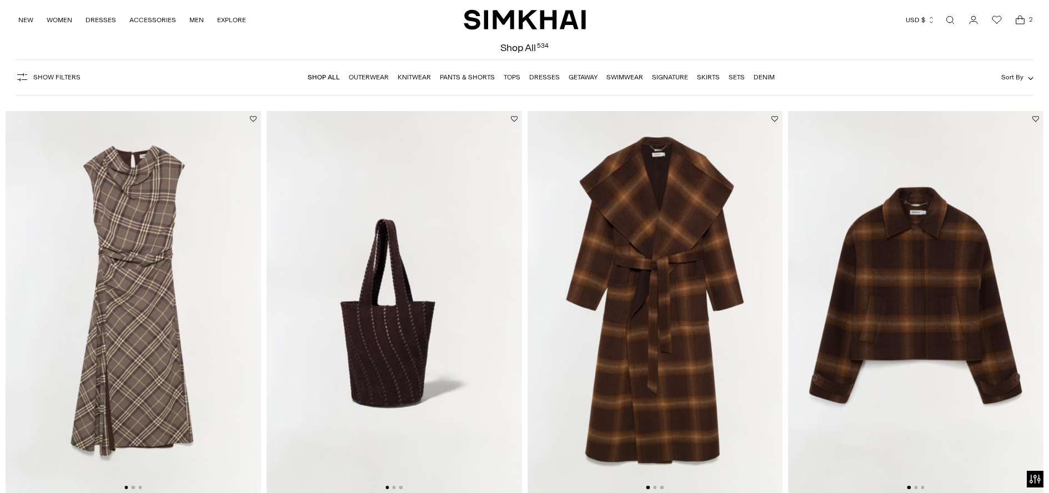
scroll to position [48, 0]
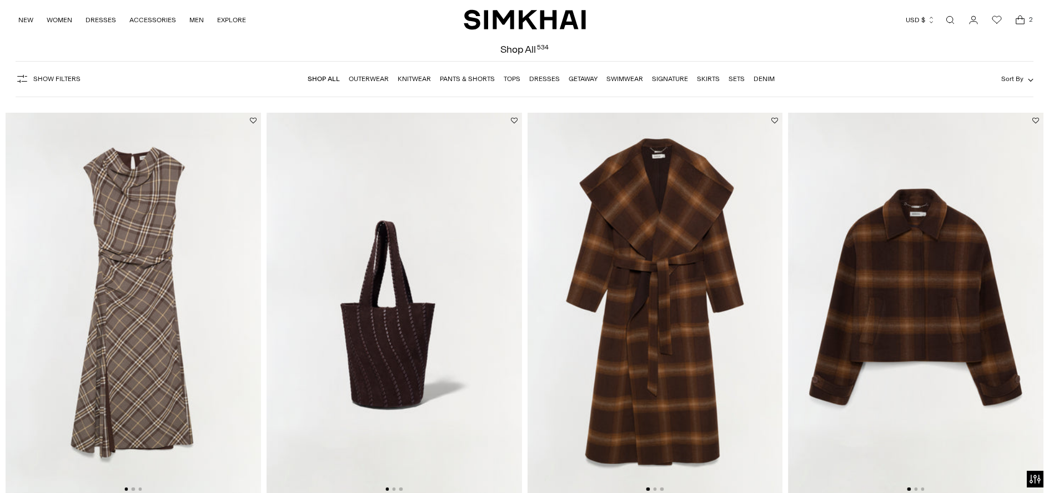
click at [371, 80] on link "Outerwear" at bounding box center [369, 79] width 40 height 8
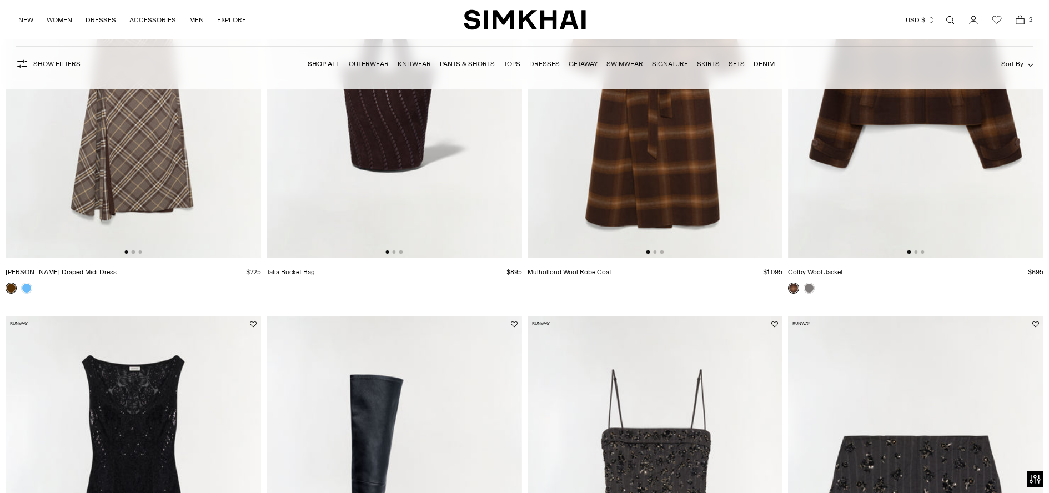
scroll to position [387, 0]
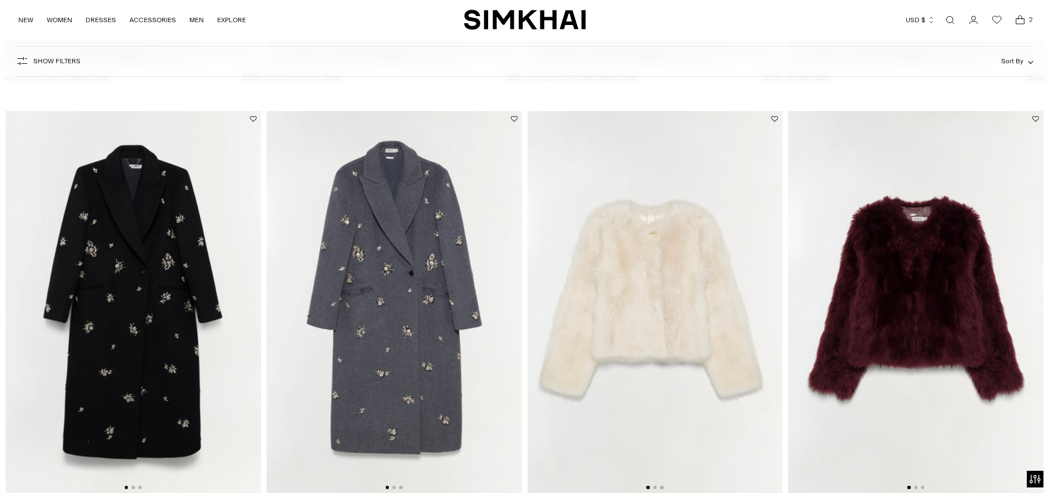
scroll to position [1473, 0]
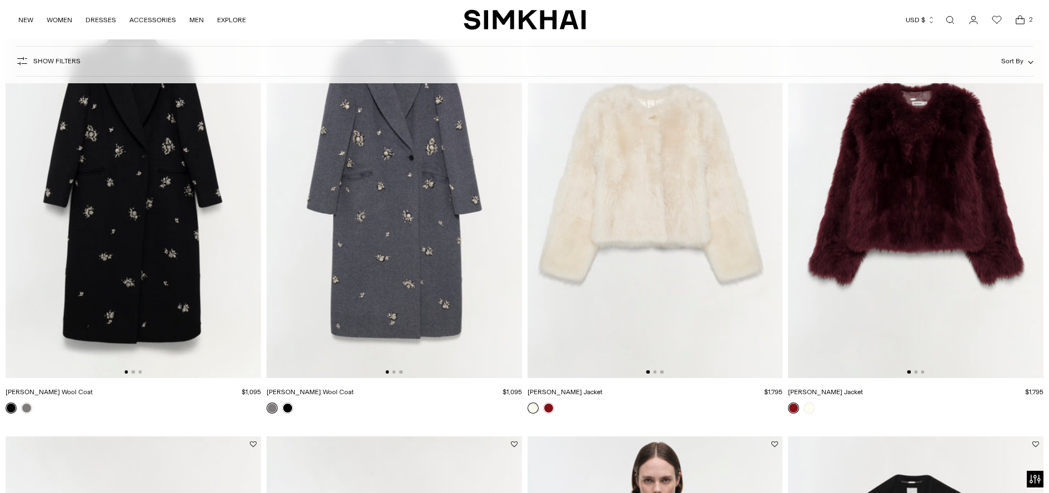
click at [682, 312] on img at bounding box center [656, 187] width 256 height 383
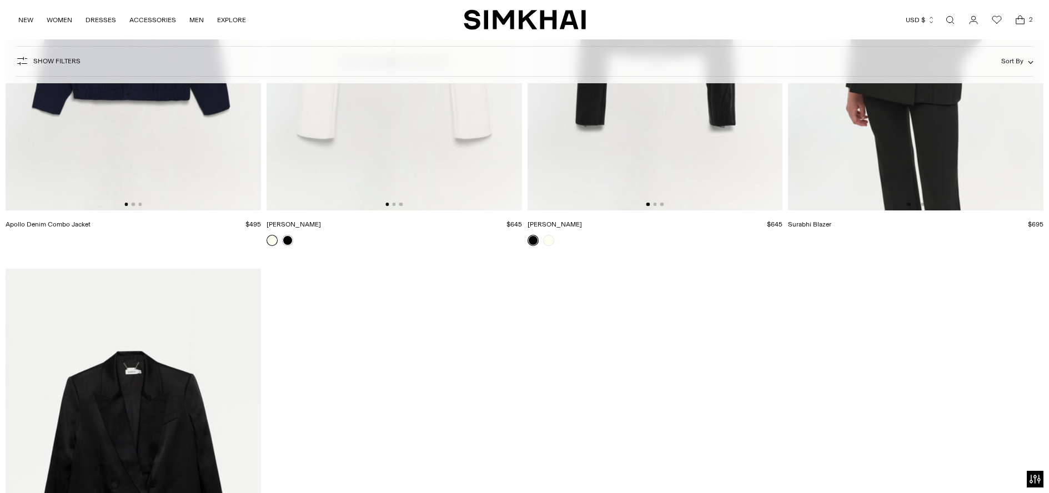
scroll to position [2964, 0]
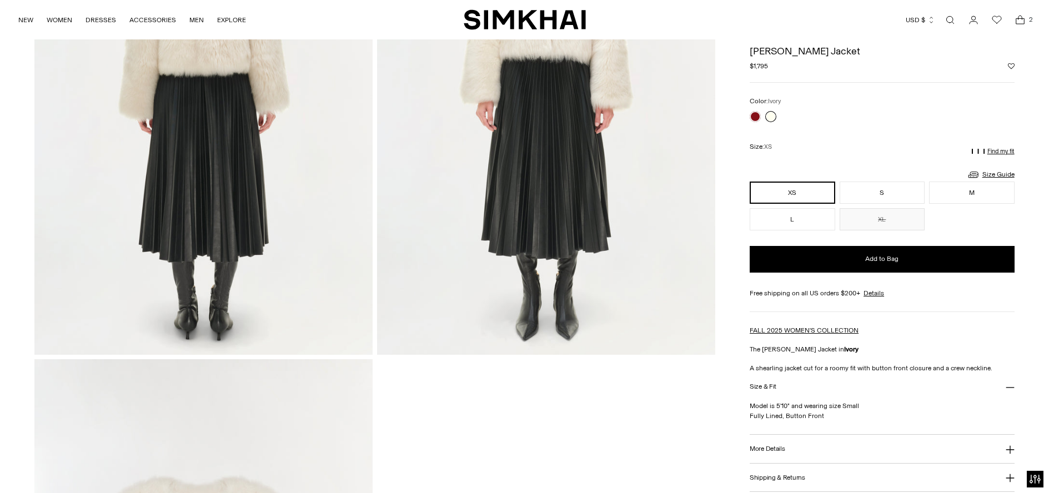
scroll to position [1108, 0]
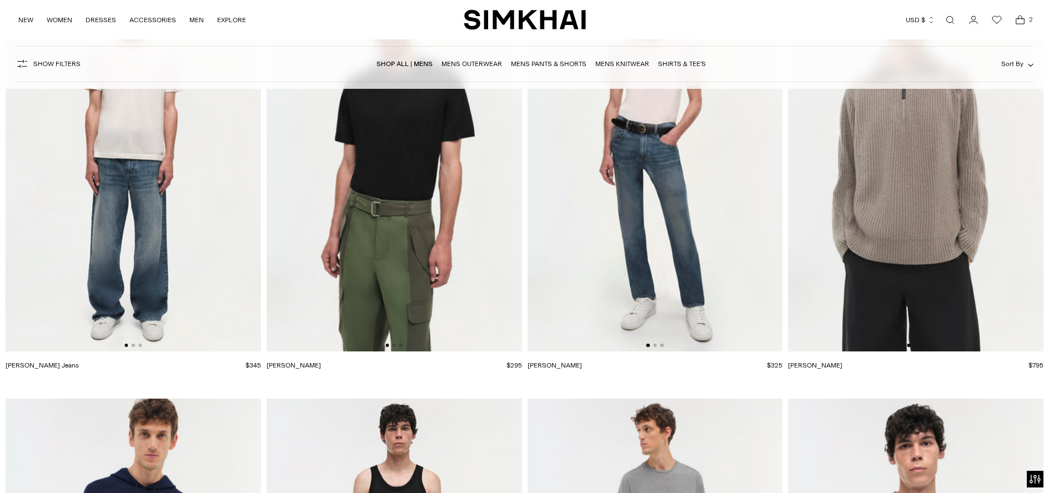
scroll to position [3560, 0]
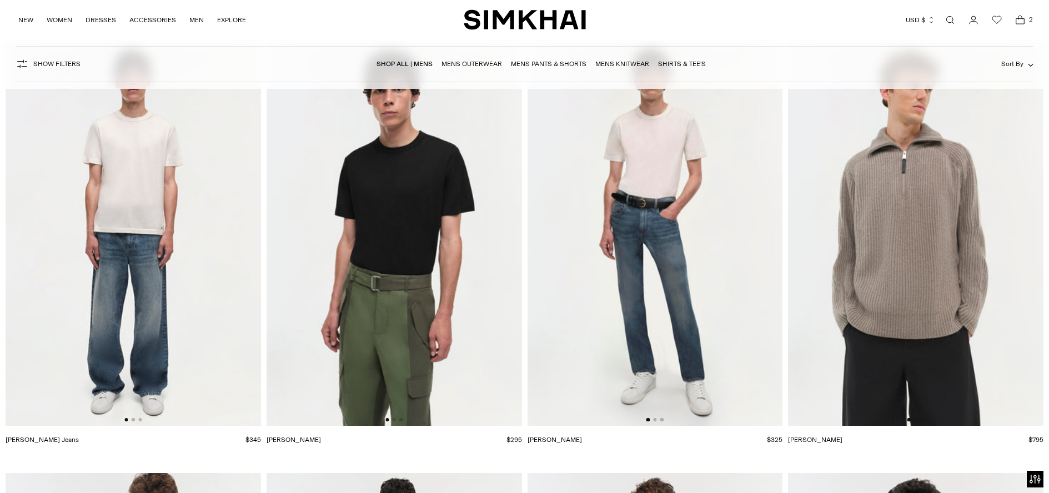
click at [614, 216] on img at bounding box center [656, 234] width 256 height 383
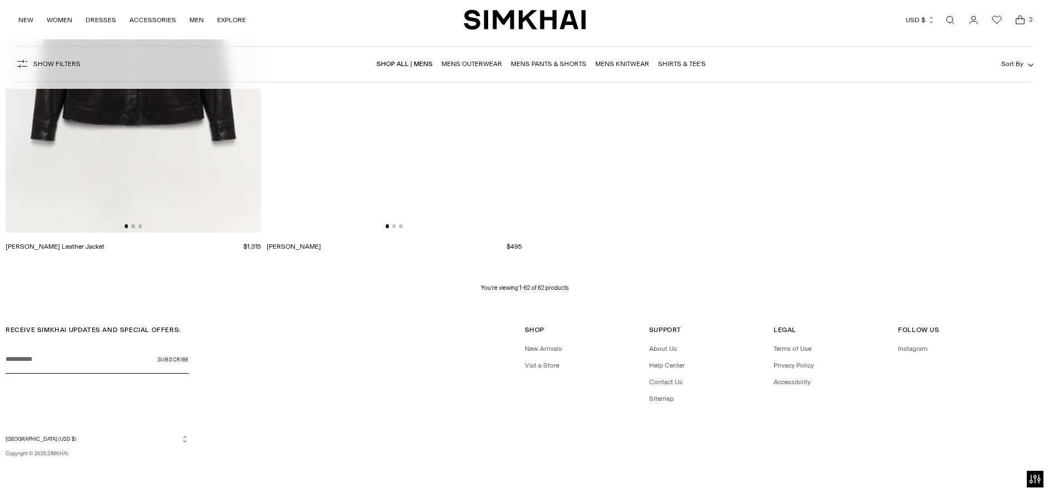
scroll to position [6412, 0]
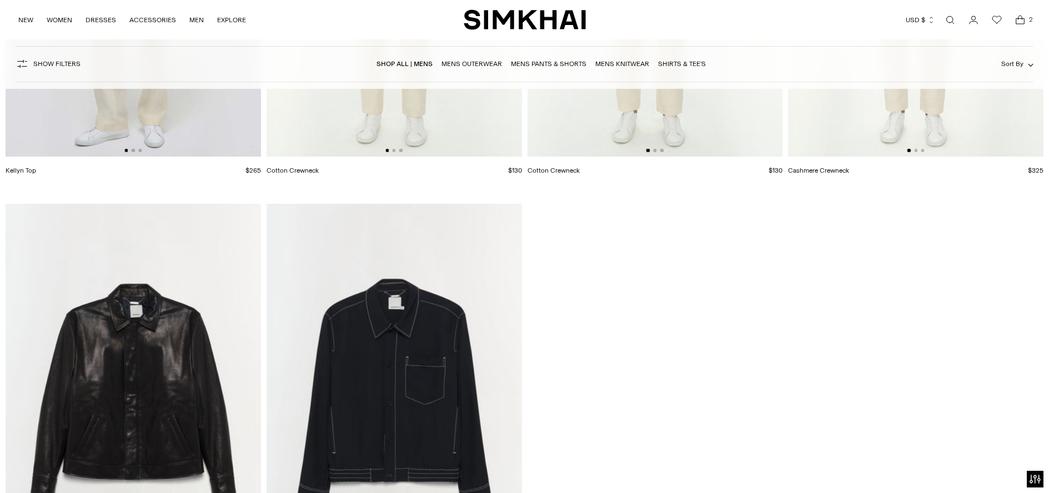
click at [148, 302] on img at bounding box center [134, 395] width 256 height 383
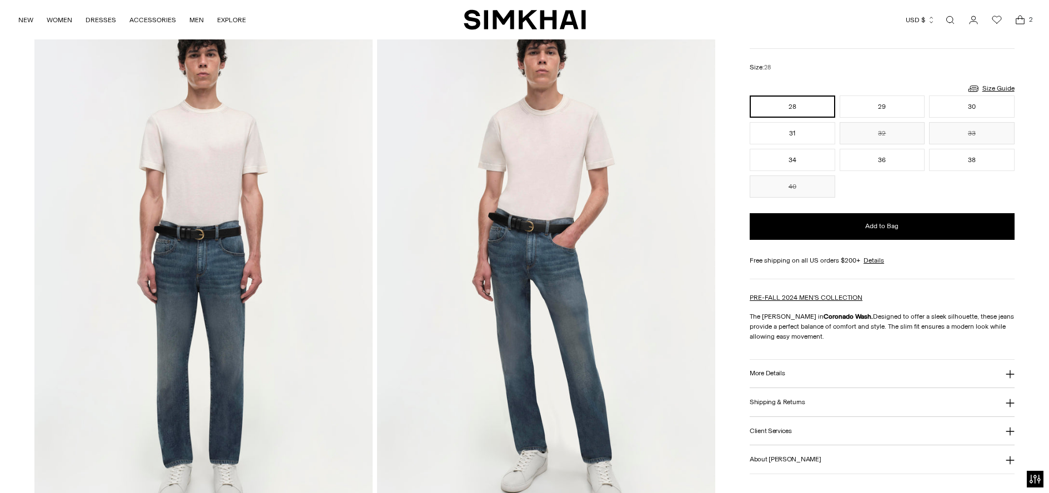
scroll to position [578, 0]
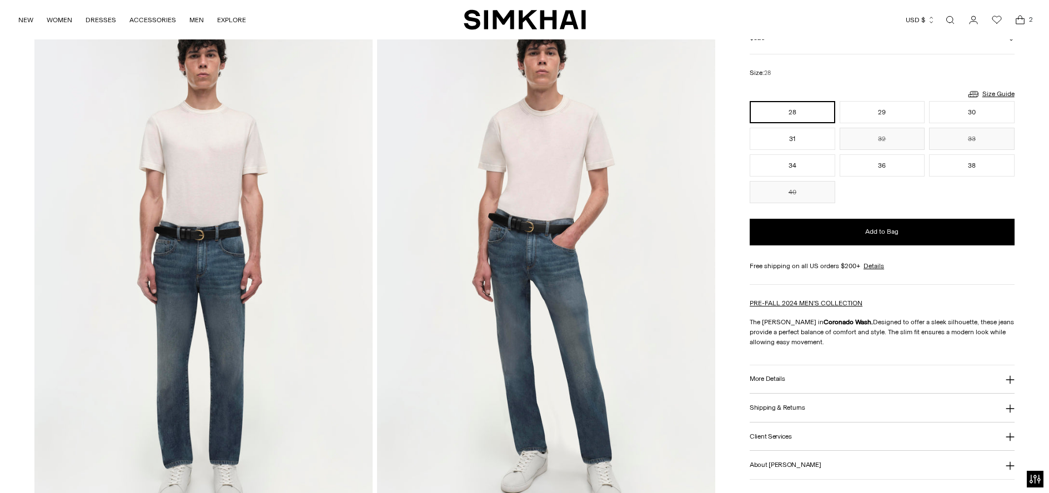
click at [534, 204] on img at bounding box center [546, 268] width 338 height 507
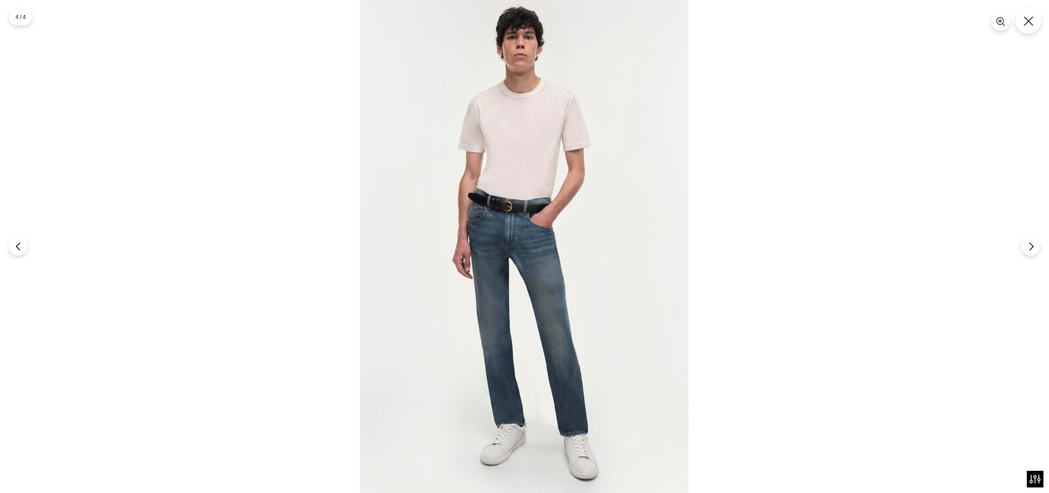
click at [1036, 19] on button "Close" at bounding box center [1029, 21] width 26 height 26
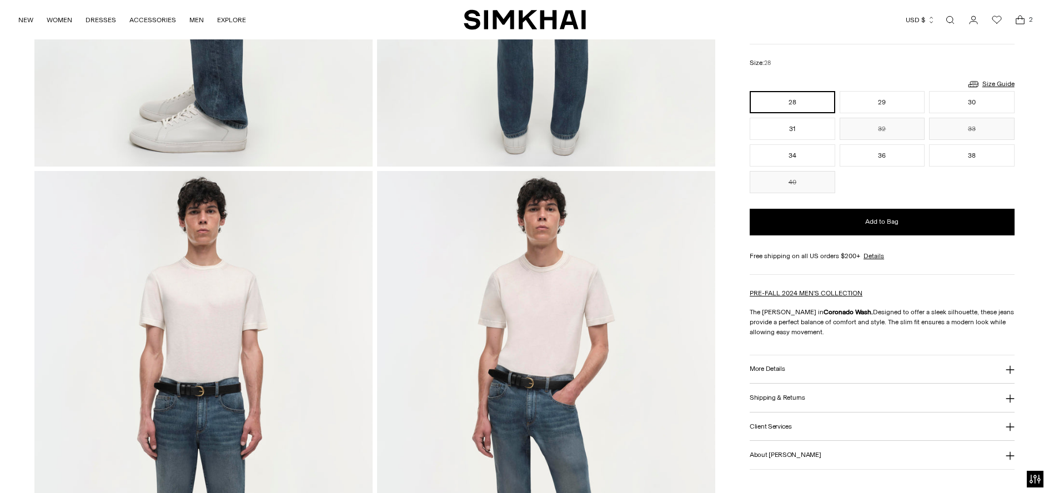
scroll to position [518, 0]
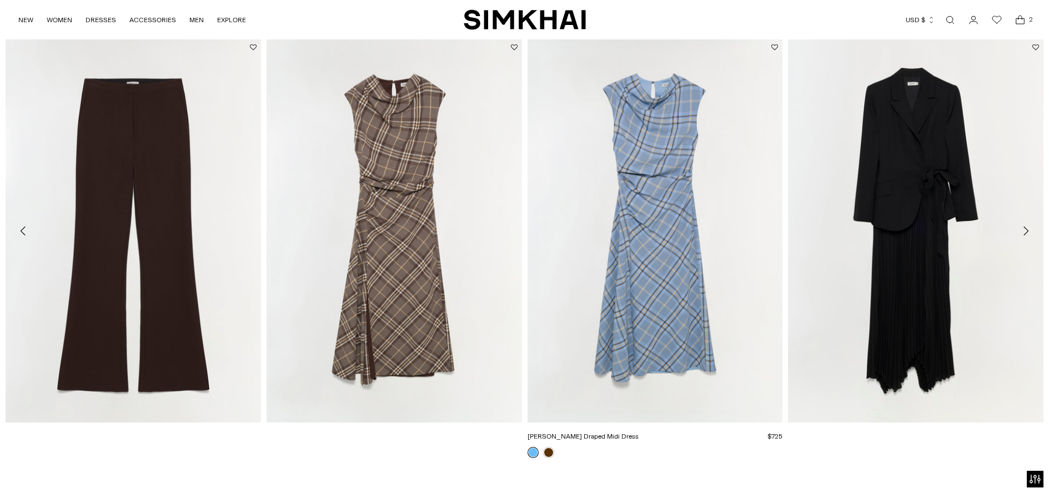
scroll to position [2096, 0]
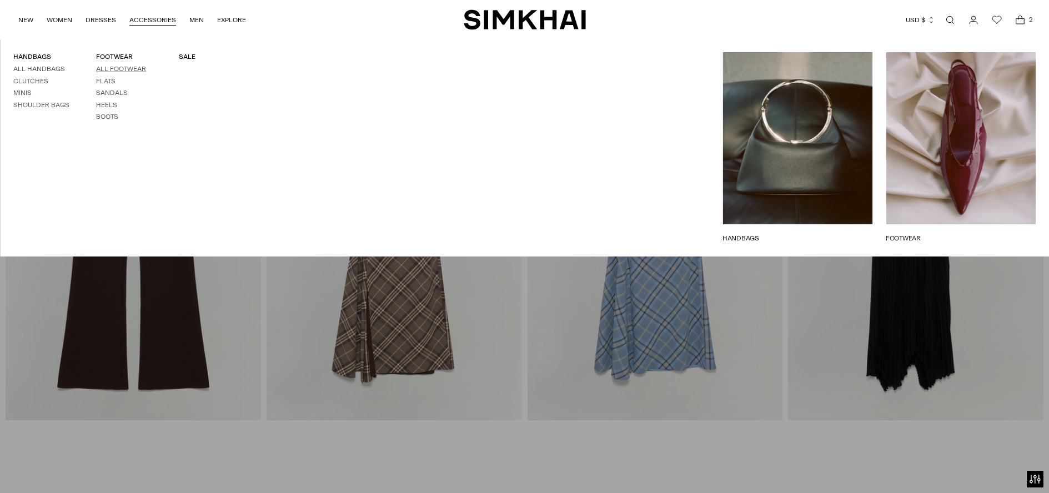
click at [122, 69] on link "All Footwear" at bounding box center [121, 69] width 50 height 8
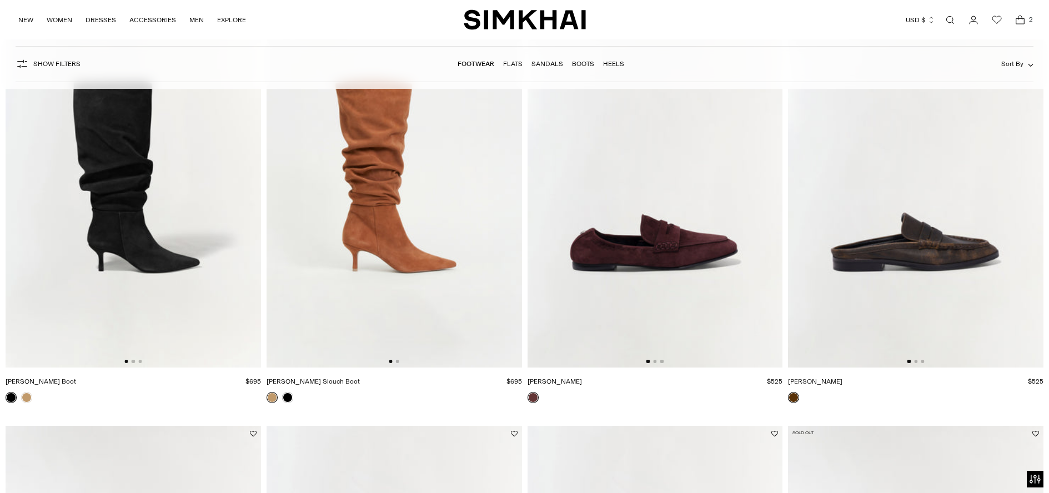
scroll to position [1936, 0]
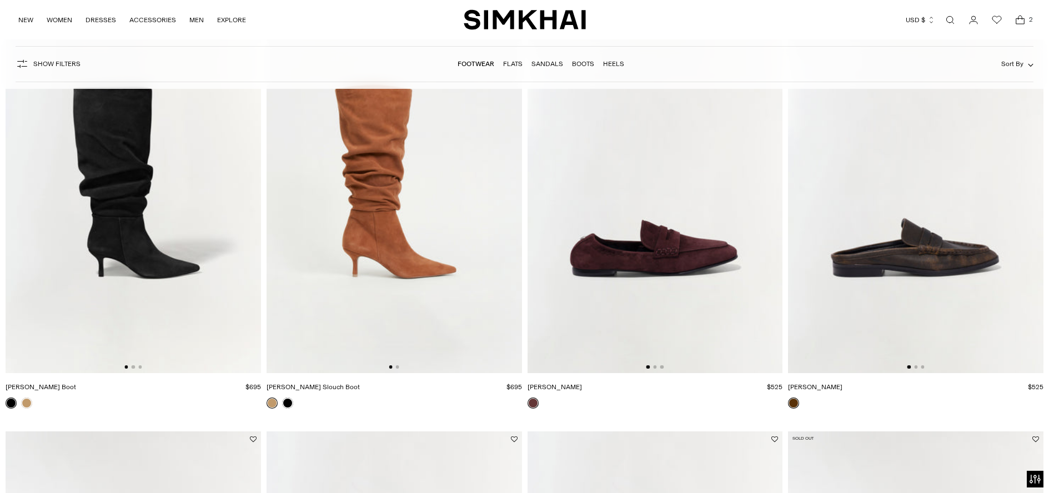
click at [716, 227] on img at bounding box center [656, 181] width 256 height 383
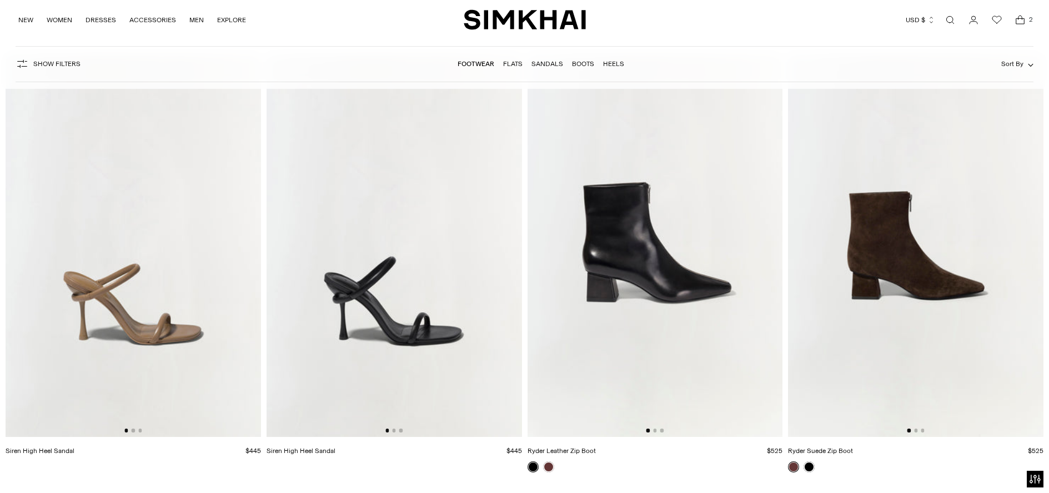
scroll to position [5843, 0]
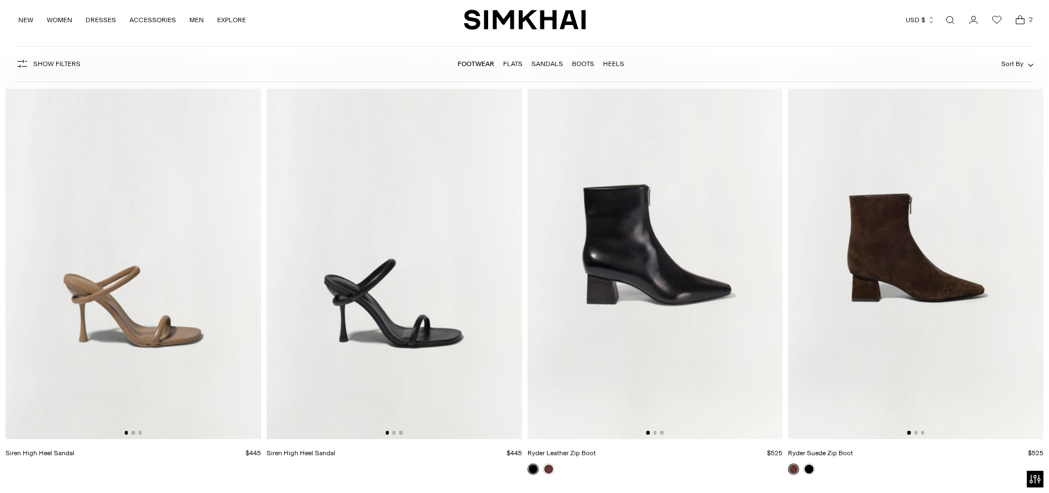
click at [896, 288] on img at bounding box center [916, 247] width 256 height 383
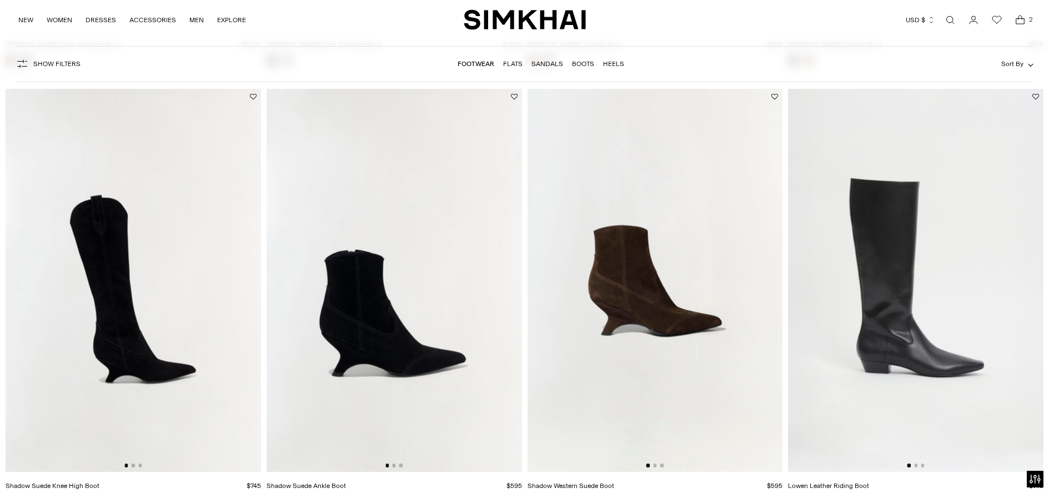
scroll to position [984, 0]
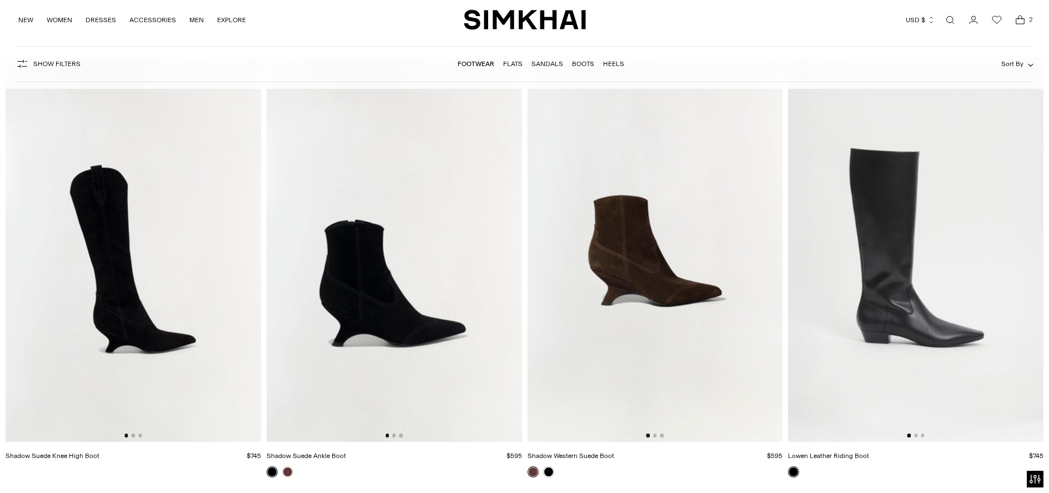
click at [138, 205] on img at bounding box center [134, 250] width 256 height 383
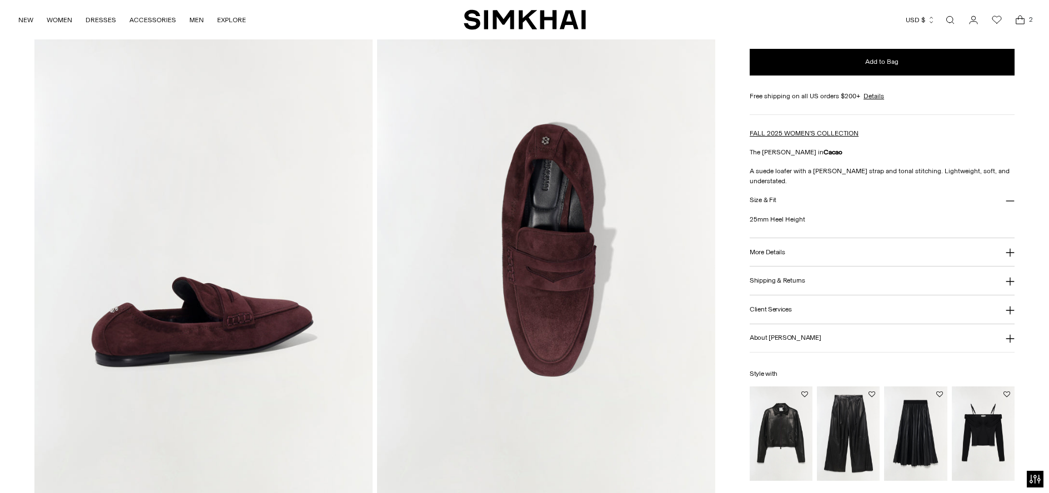
scroll to position [646, 0]
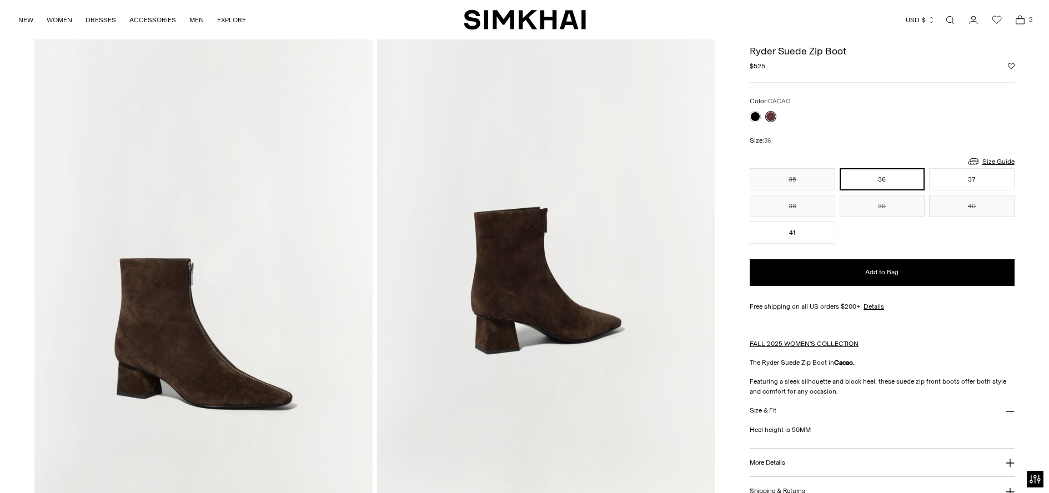
scroll to position [362, 0]
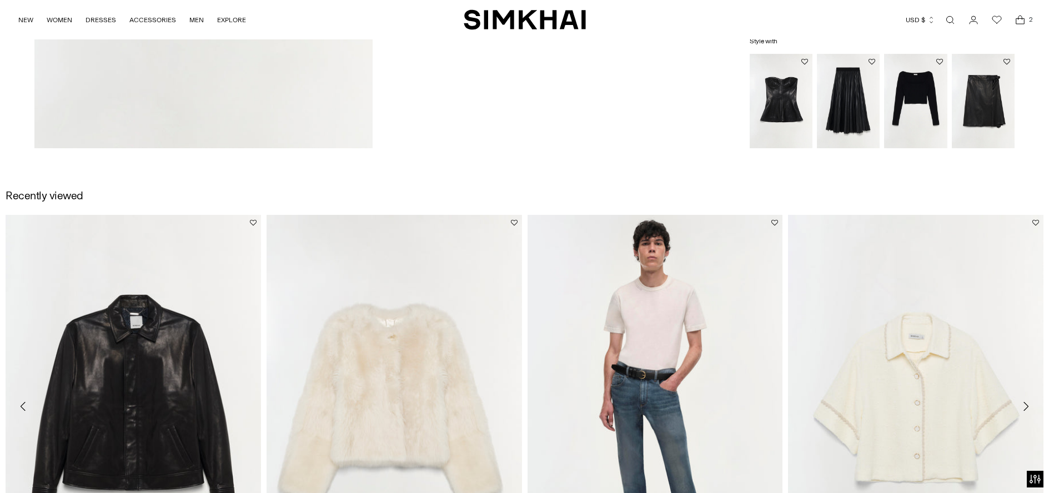
scroll to position [1530, 0]
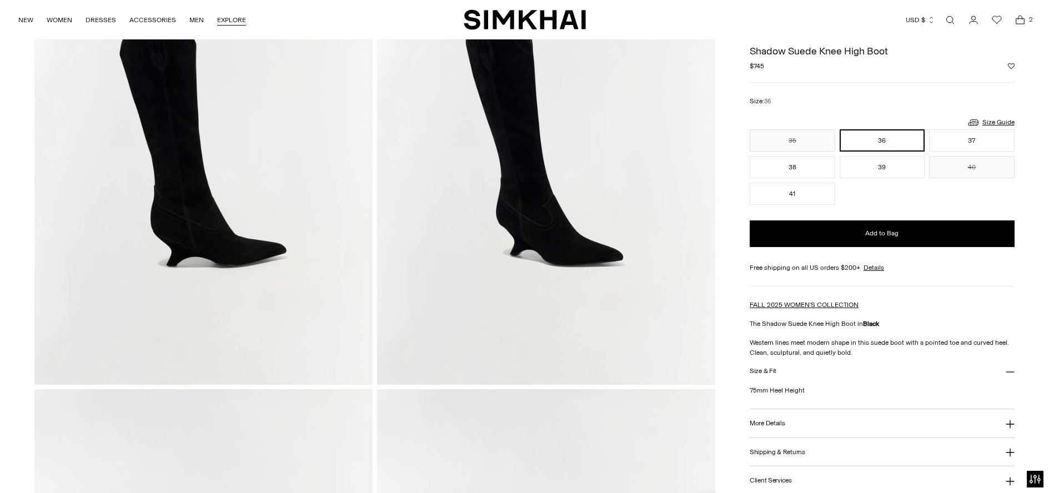
scroll to position [0, 0]
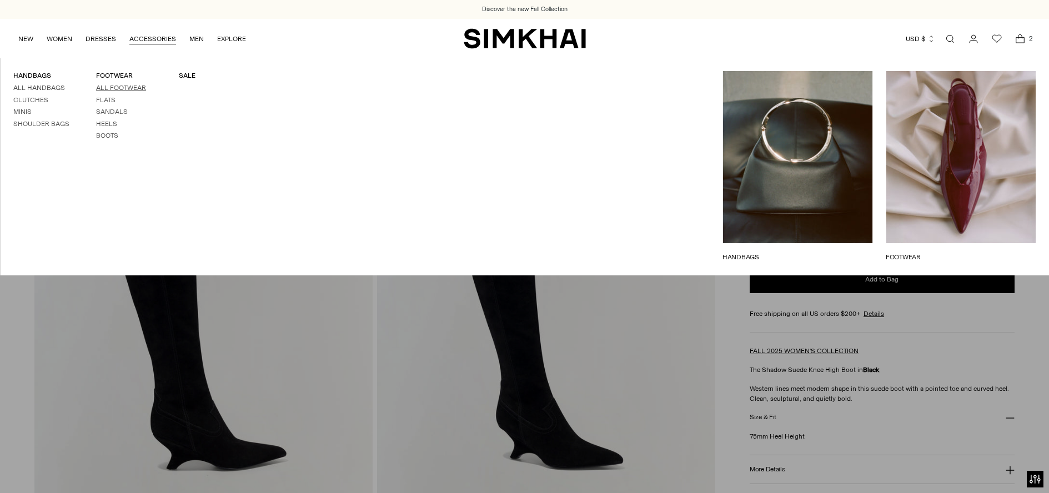
click at [122, 88] on link "All Footwear" at bounding box center [121, 88] width 50 height 8
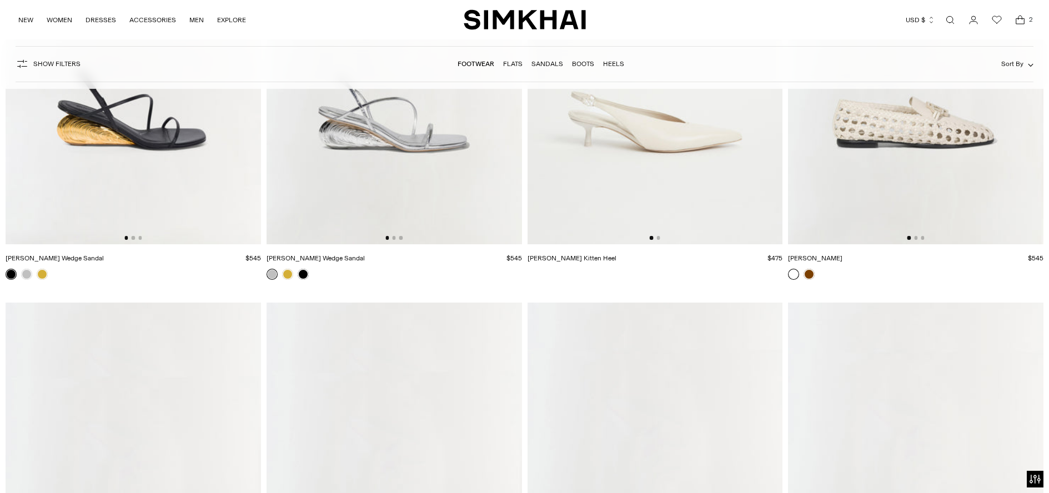
scroll to position [3477, 0]
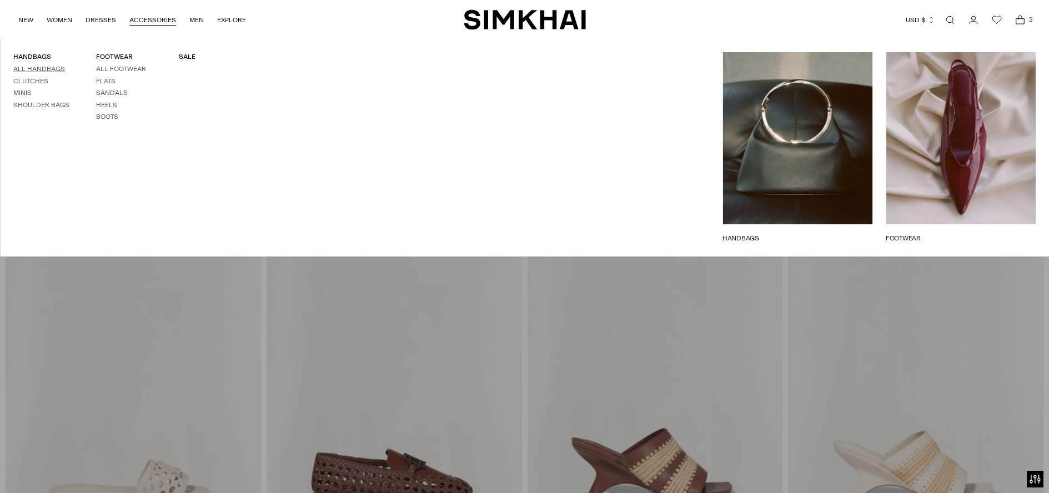
click at [29, 69] on link "All Handbags" at bounding box center [39, 69] width 52 height 8
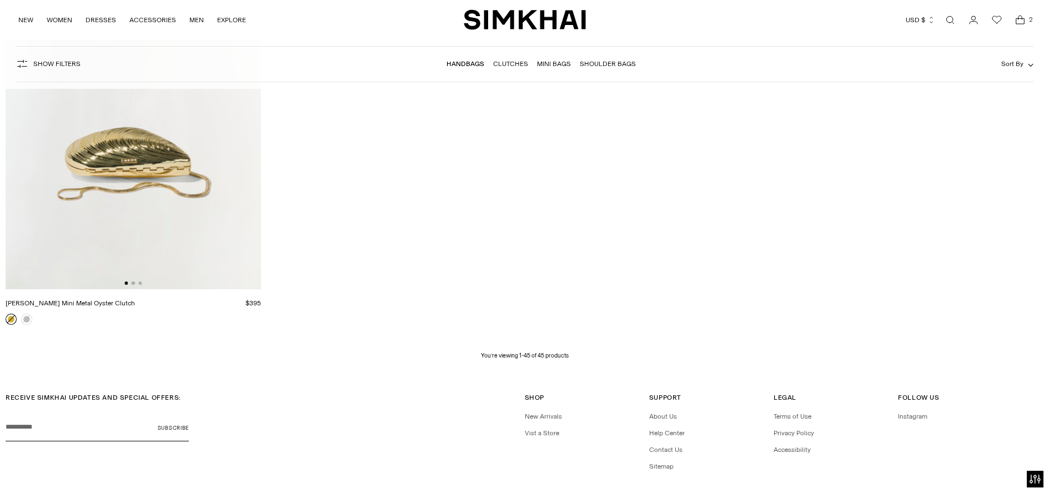
scroll to position [4670, 0]
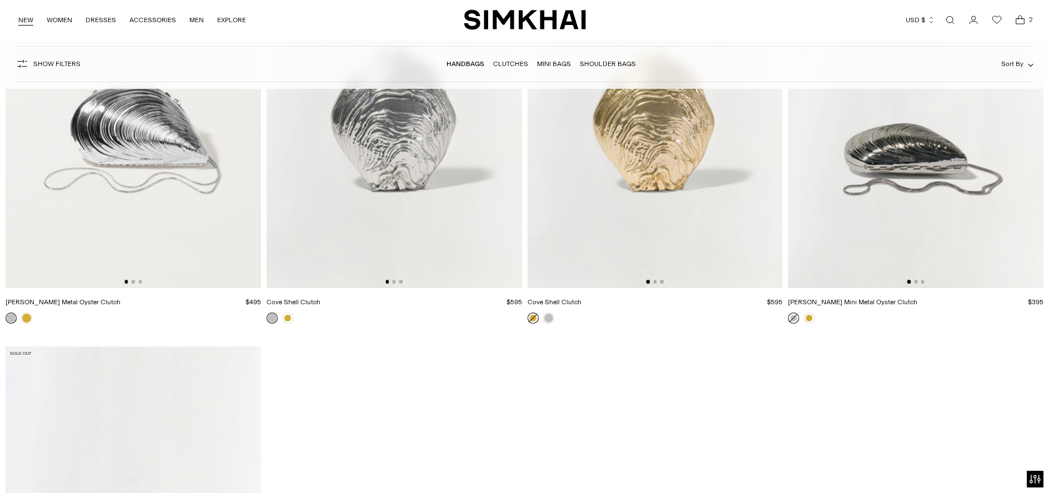
click at [31, 23] on link "NEW" at bounding box center [25, 20] width 15 height 24
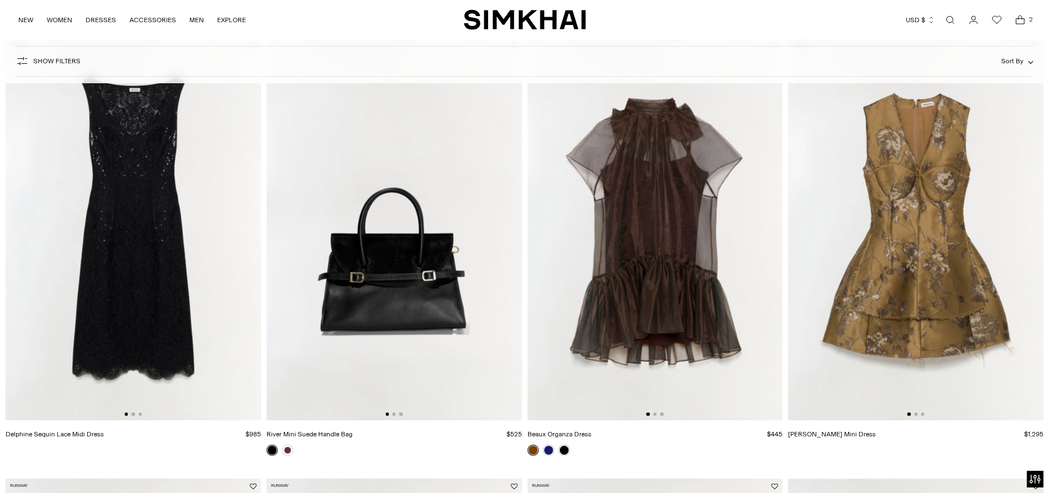
scroll to position [282, 0]
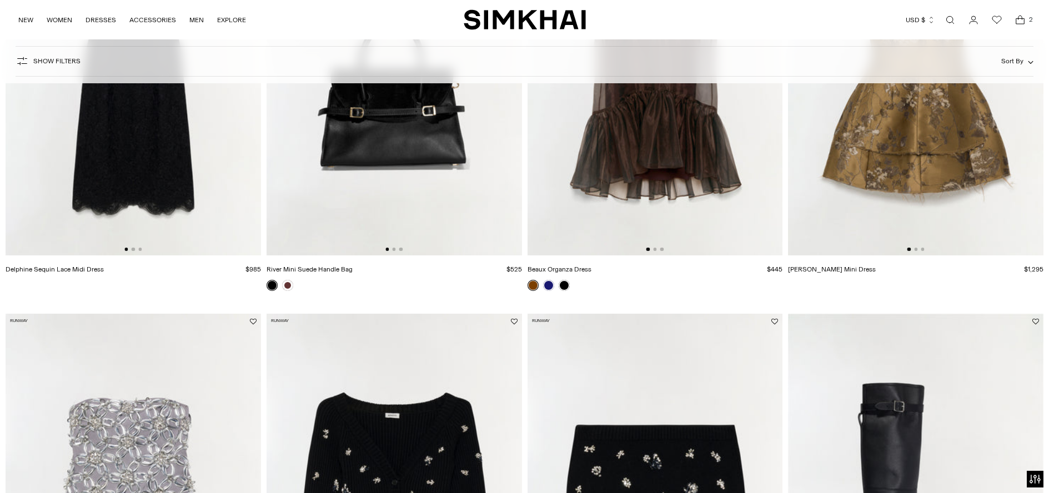
click at [181, 233] on img at bounding box center [134, 64] width 256 height 383
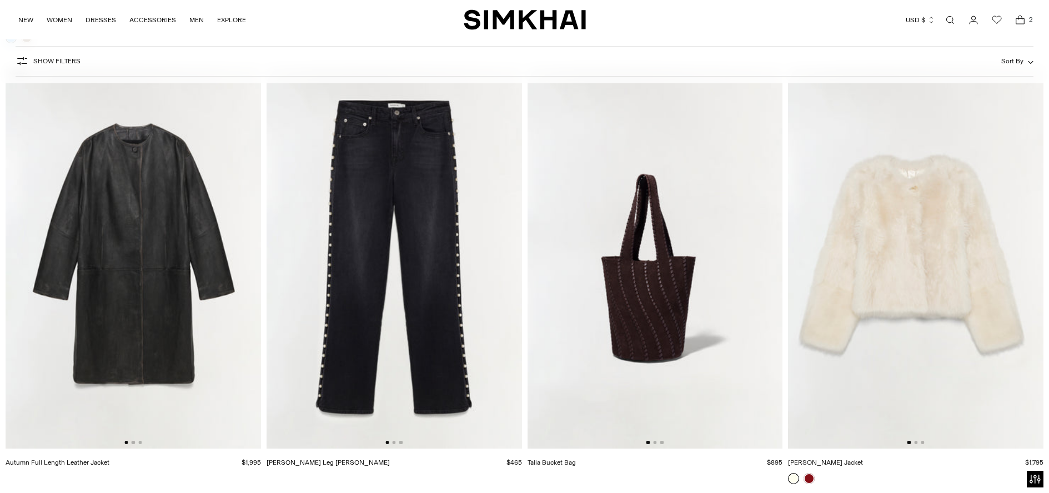
scroll to position [2729, 0]
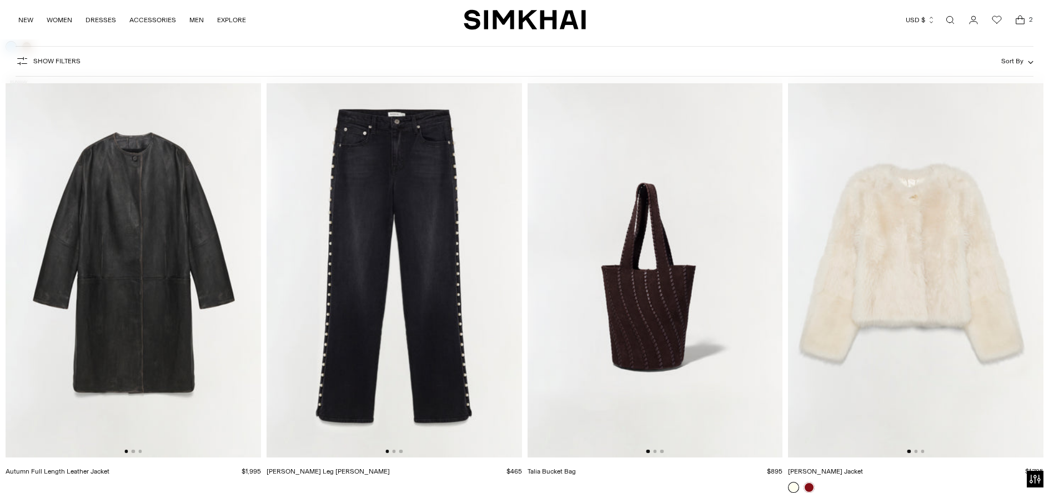
click at [113, 247] on img at bounding box center [134, 266] width 256 height 383
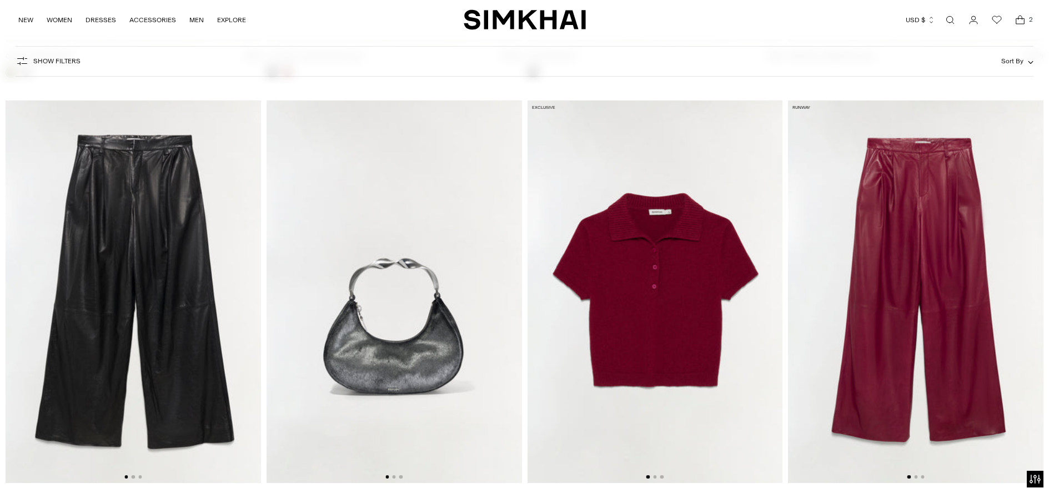
scroll to position [3596, 0]
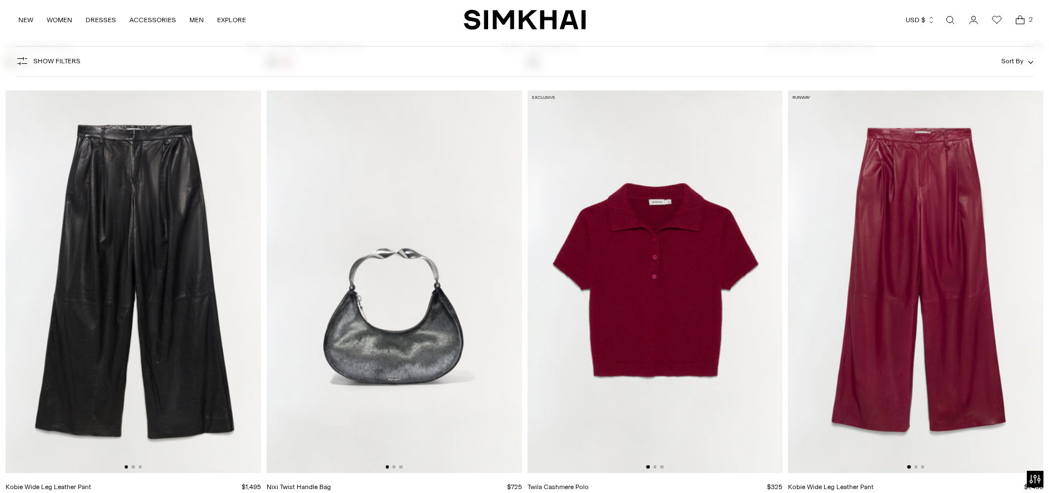
click at [883, 264] on img at bounding box center [916, 282] width 256 height 383
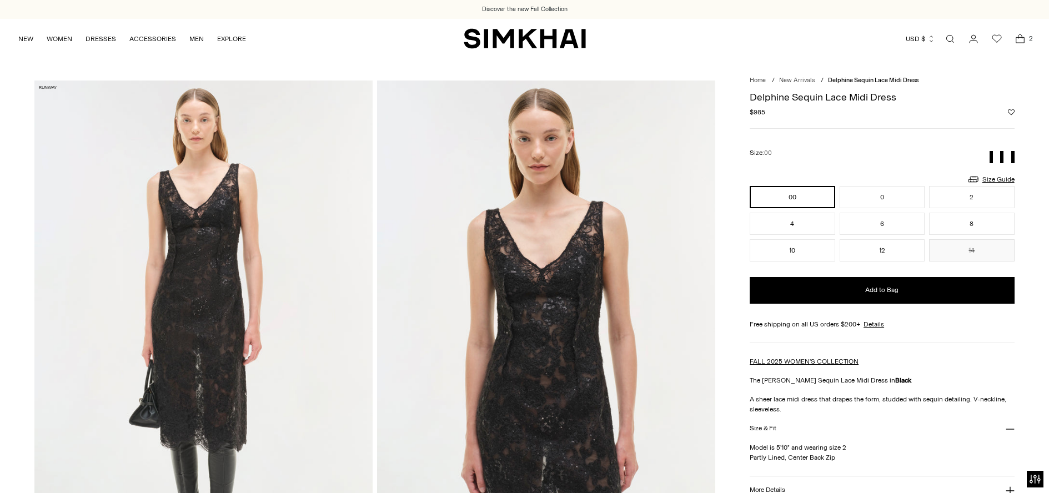
scroll to position [78, 0]
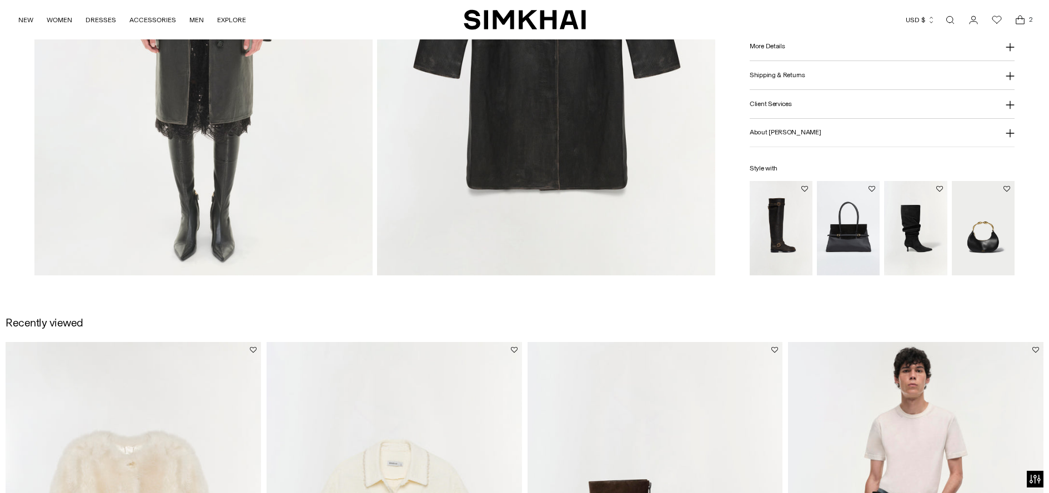
scroll to position [1864, 0]
